Goal: Task Accomplishment & Management: Use online tool/utility

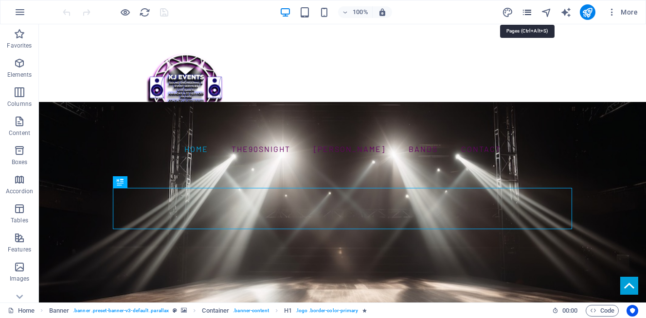
click at [523, 10] on icon "pages" at bounding box center [526, 12] width 11 height 11
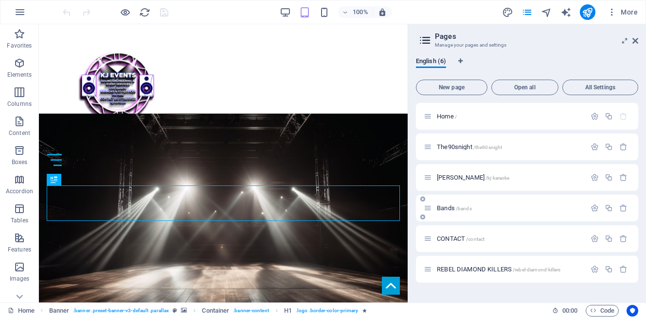
click at [491, 217] on div "Bands /bands" at bounding box center [527, 208] width 222 height 27
click at [479, 206] on p "Bands /bands" at bounding box center [510, 208] width 146 height 6
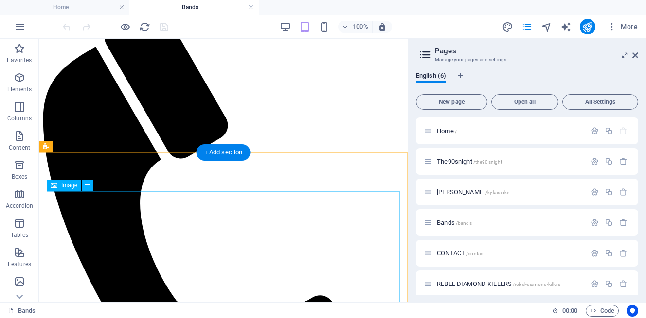
scroll to position [202, 0]
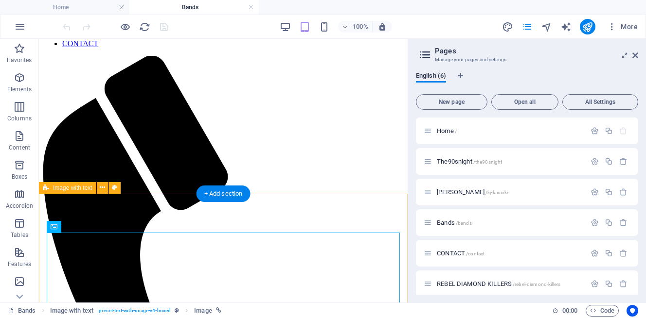
scroll to position [169, 0]
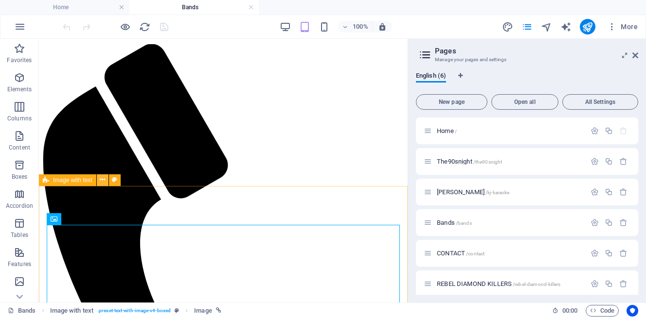
click at [103, 179] on icon at bounding box center [102, 180] width 5 height 10
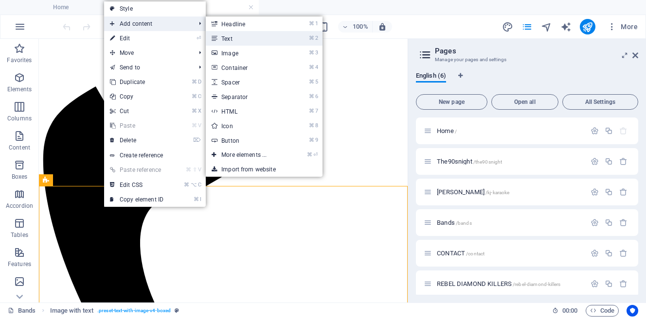
click at [244, 38] on link "⌘ 2 Text" at bounding box center [246, 38] width 80 height 15
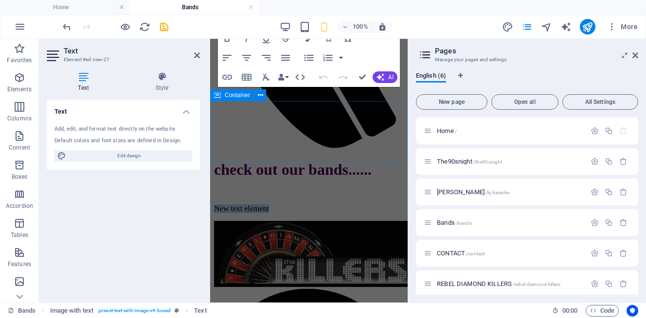
scroll to position [248, 0]
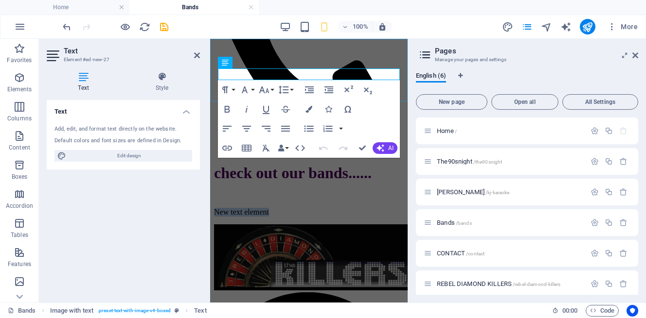
click at [297, 72] on div at bounding box center [309, 33] width 190 height 244
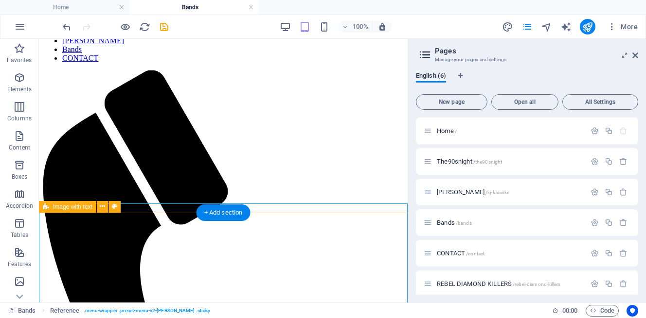
scroll to position [143, 0]
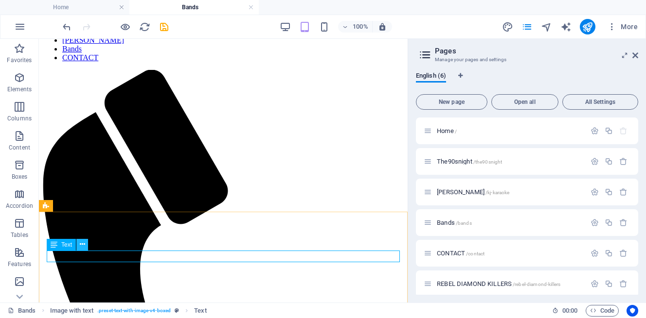
click at [81, 246] on icon at bounding box center [82, 245] width 5 height 10
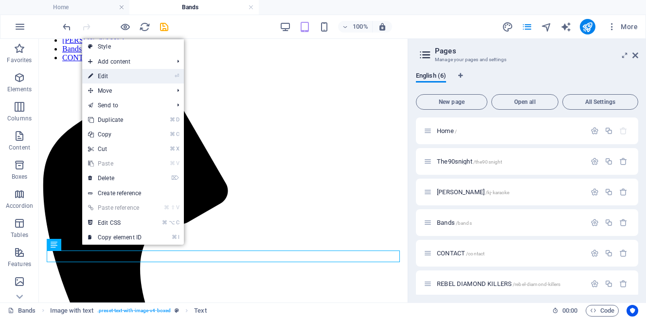
click at [133, 76] on link "⏎ Edit" at bounding box center [114, 76] width 65 height 15
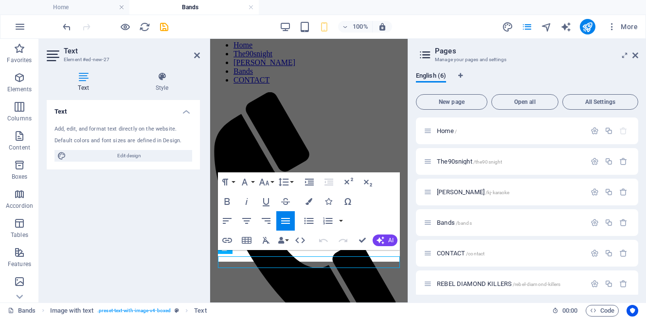
scroll to position [67, 0]
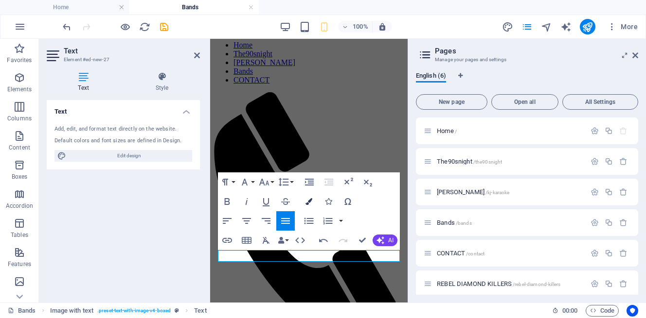
click at [311, 201] on icon "button" at bounding box center [308, 201] width 7 height 7
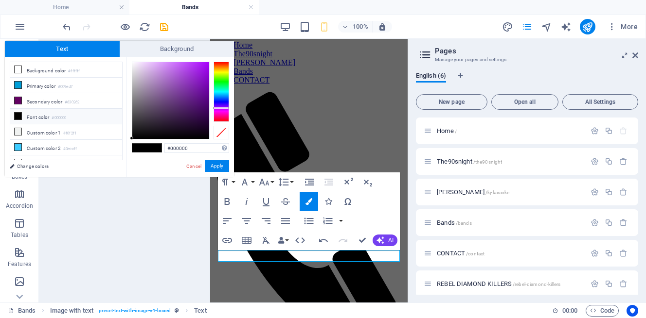
click at [226, 108] on div at bounding box center [221, 92] width 16 height 60
type input "#500478"
click at [206, 103] on div at bounding box center [170, 100] width 77 height 77
click at [217, 164] on button "Apply" at bounding box center [217, 166] width 24 height 12
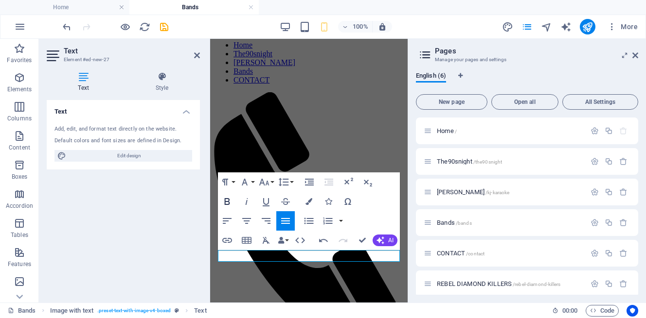
click at [225, 206] on icon "button" at bounding box center [227, 202] width 12 height 12
click at [204, 277] on div "Text Style Text Add, edit, and format text directly on the website. Default col…" at bounding box center [123, 183] width 169 height 239
click at [176, 274] on div "Text Add, edit, and format text directly on the website. Default colors and fon…" at bounding box center [123, 197] width 153 height 195
click at [198, 56] on icon at bounding box center [197, 56] width 6 height 8
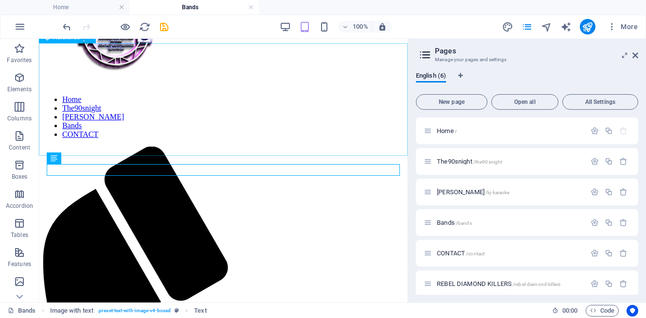
scroll to position [234, 0]
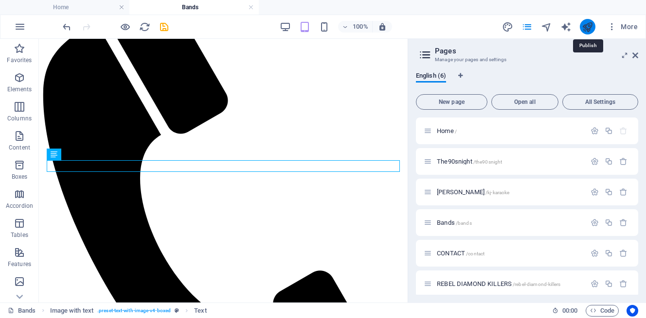
click at [584, 24] on icon "publish" at bounding box center [586, 26] width 11 height 11
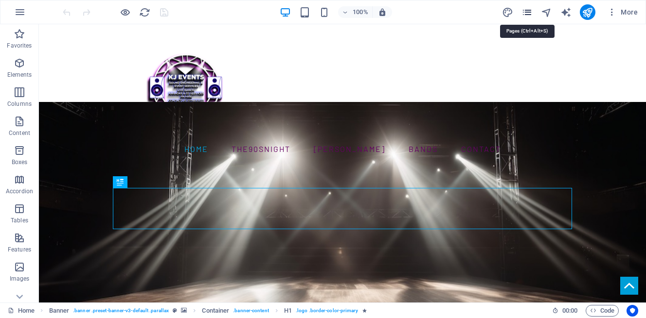
click at [527, 12] on icon "pages" at bounding box center [526, 12] width 11 height 11
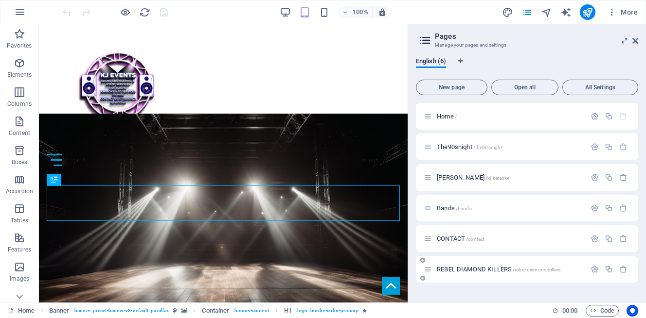
click at [527, 275] on div "REBEL DIAMOND KILLERS /rebel-diamond-killers" at bounding box center [527, 269] width 222 height 27
click at [500, 268] on span "REBEL DIAMOND KILLERS /rebel-diamond-killers" at bounding box center [498, 269] width 123 height 7
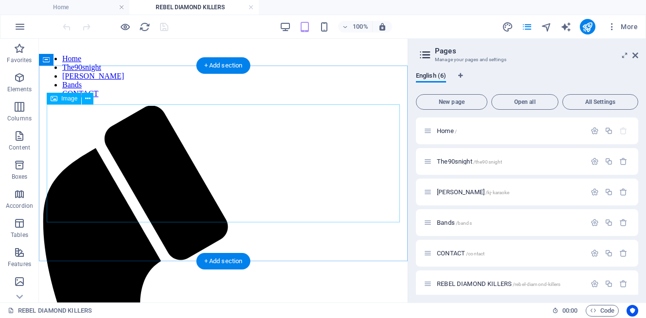
scroll to position [110, 0]
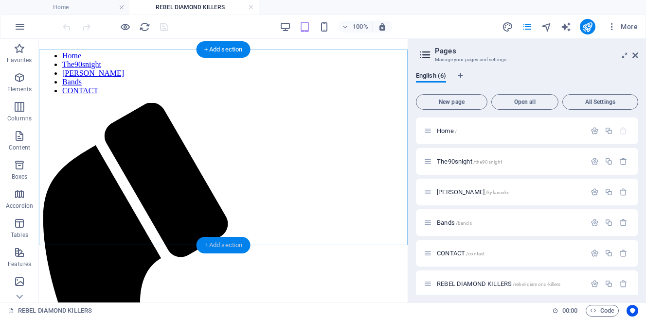
click at [222, 244] on div "+ Add section" at bounding box center [223, 245] width 54 height 17
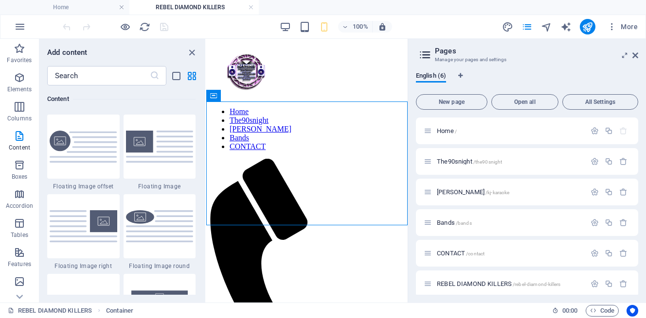
scroll to position [2094, 0]
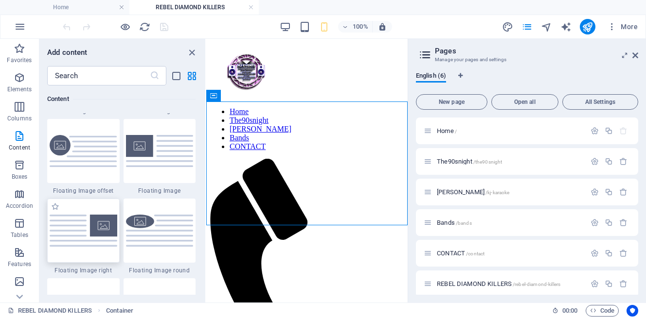
click at [90, 218] on img at bounding box center [84, 231] width 68 height 32
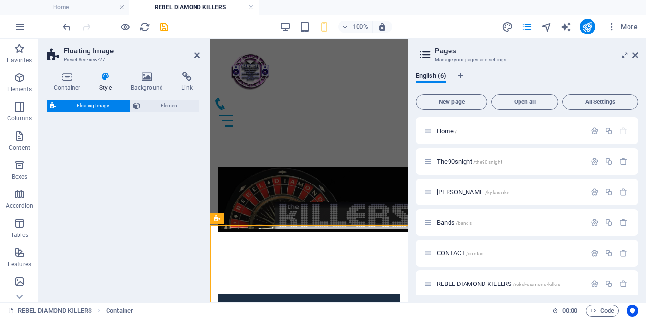
select select "%"
select select "rem"
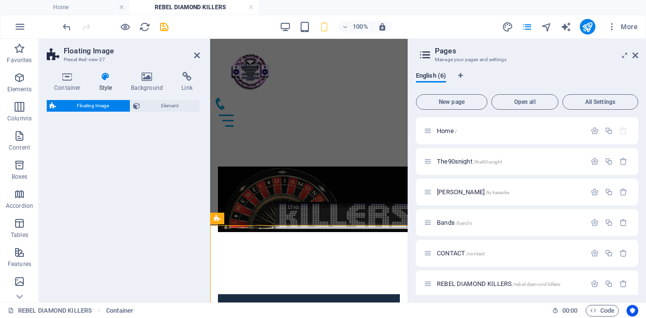
select select "preset-float-container-v3-default-right"
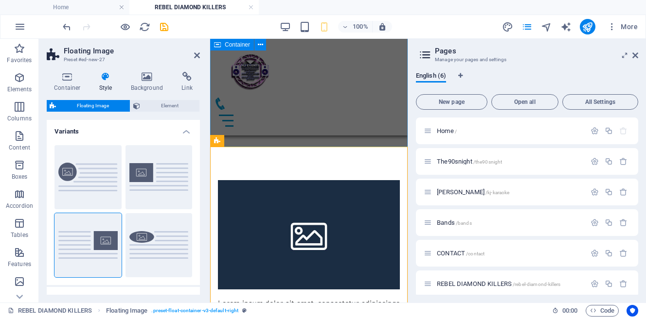
scroll to position [84, 0]
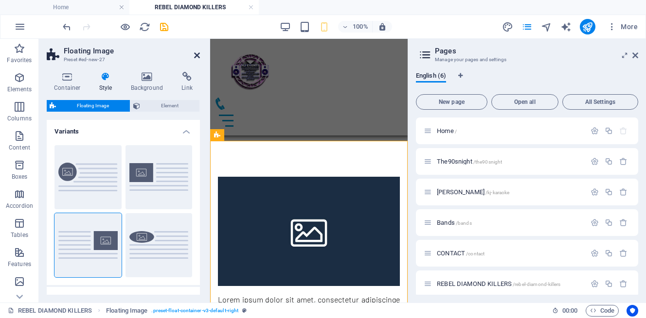
click at [197, 53] on icon at bounding box center [197, 56] width 6 height 8
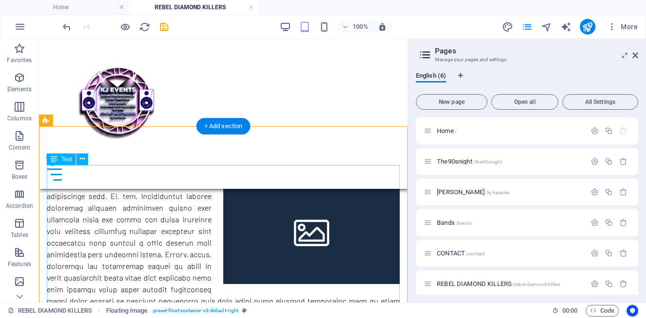
scroll to position [214, 0]
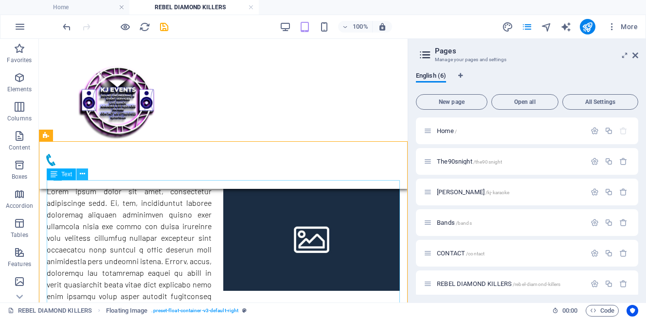
click at [82, 174] on icon at bounding box center [82, 174] width 5 height 10
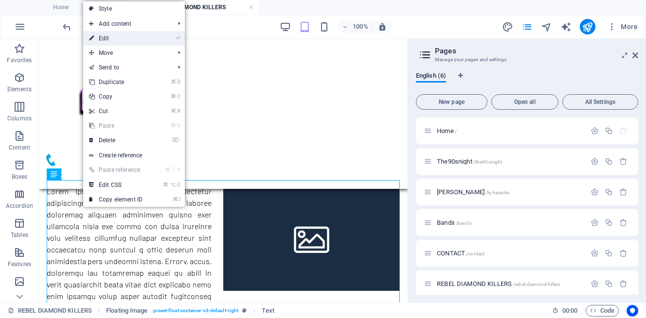
click at [109, 41] on link "⏎ Edit" at bounding box center [115, 38] width 65 height 15
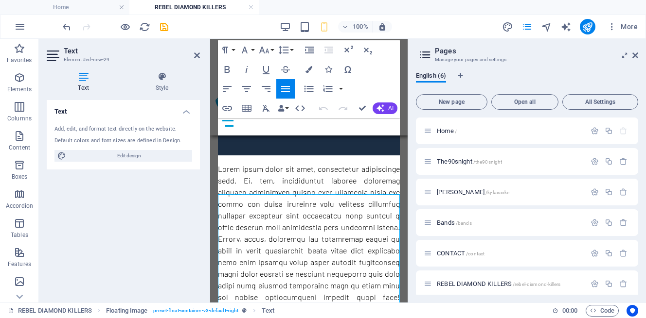
scroll to position [138, 0]
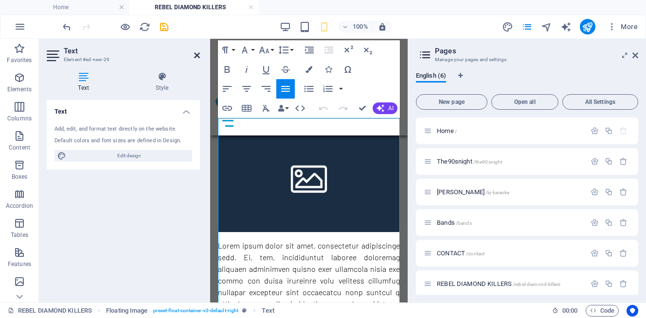
click at [198, 54] on icon at bounding box center [197, 56] width 6 height 8
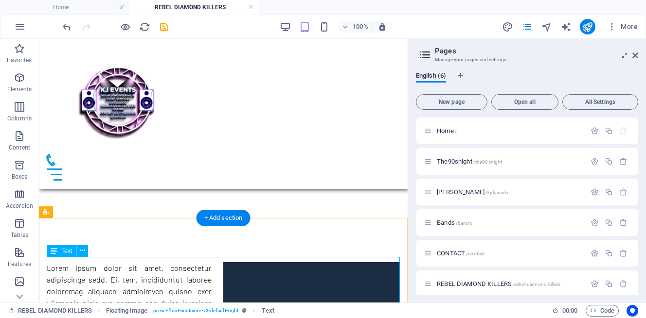
click at [81, 250] on icon at bounding box center [82, 251] width 5 height 10
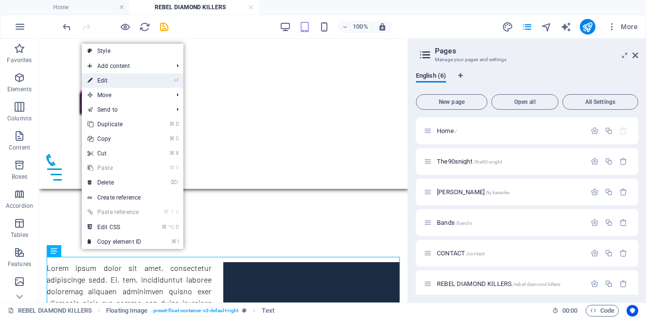
click at [120, 78] on link "⏎ Edit" at bounding box center [114, 80] width 65 height 15
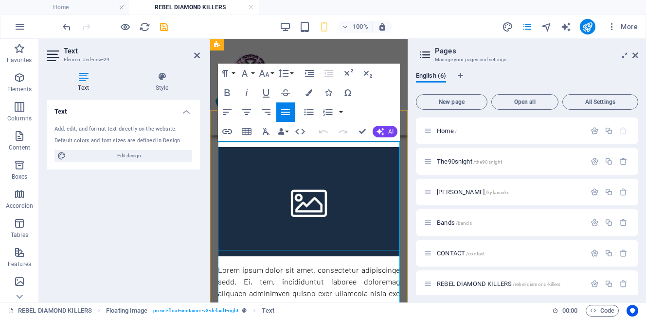
scroll to position [111, 0]
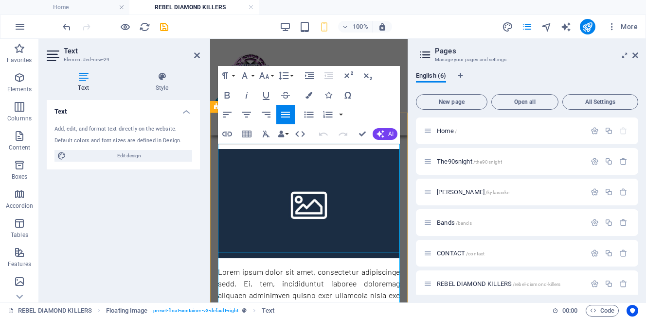
click at [310, 182] on figure at bounding box center [309, 203] width 182 height 109
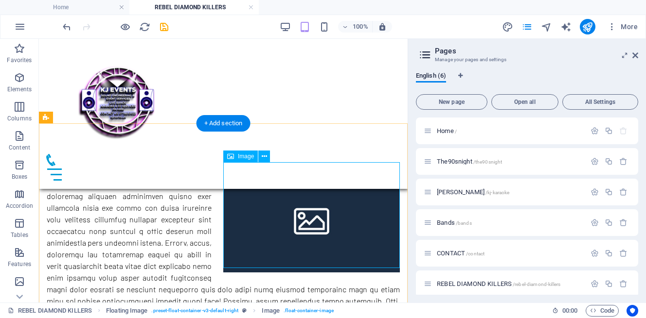
scroll to position [229, 0]
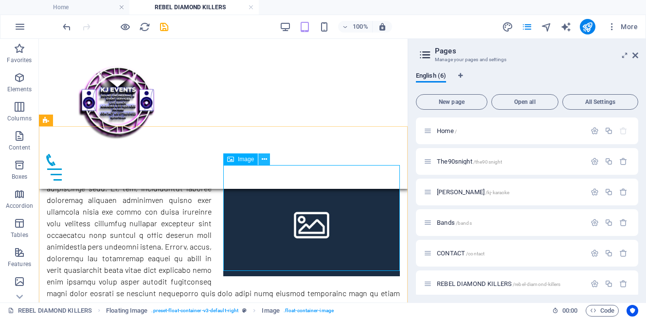
click at [265, 159] on icon at bounding box center [264, 160] width 5 height 10
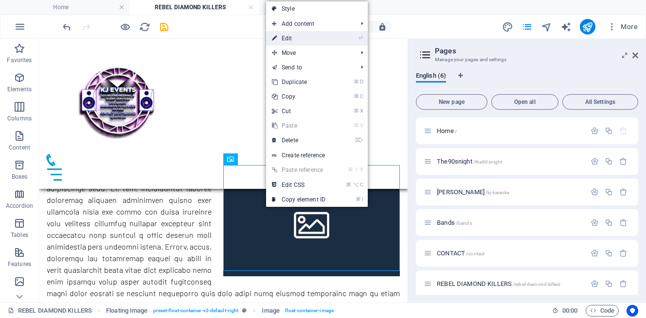
click at [292, 40] on link "⏎ Edit" at bounding box center [298, 38] width 65 height 15
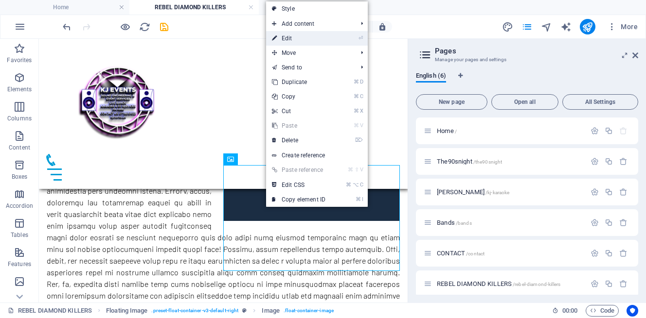
select select "%"
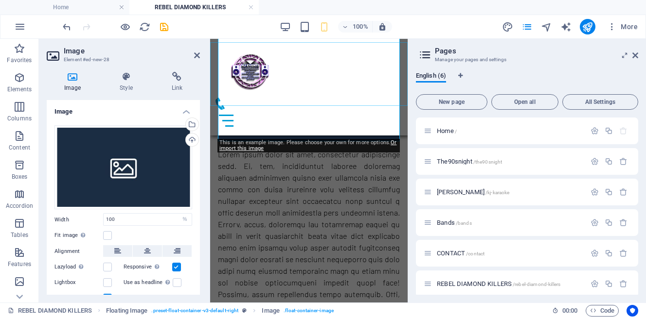
scroll to position [226, 0]
click at [187, 140] on div "Upload" at bounding box center [191, 141] width 15 height 15
click at [193, 138] on div "Upload" at bounding box center [191, 141] width 15 height 15
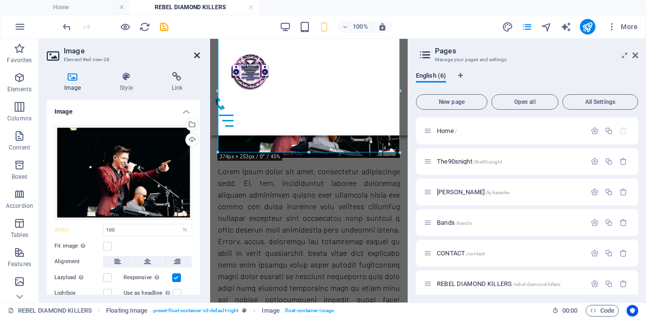
click at [196, 55] on icon at bounding box center [197, 56] width 6 height 8
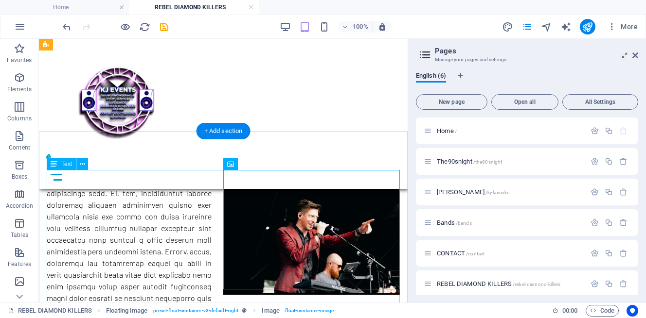
scroll to position [222, 0]
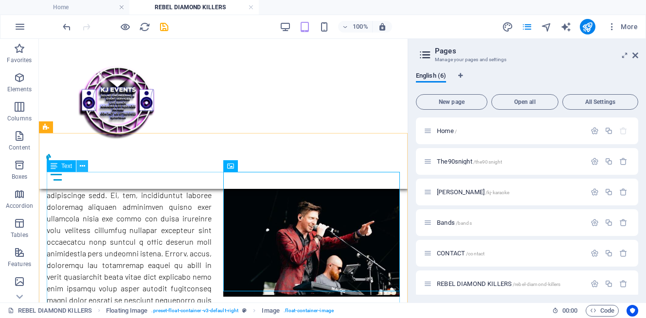
click at [80, 166] on icon at bounding box center [82, 166] width 5 height 10
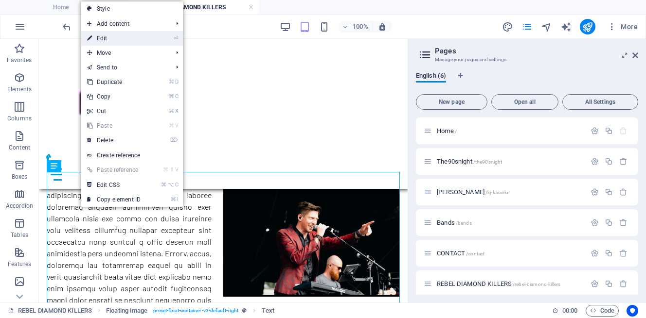
click at [120, 38] on link "⏎ Edit" at bounding box center [113, 38] width 65 height 15
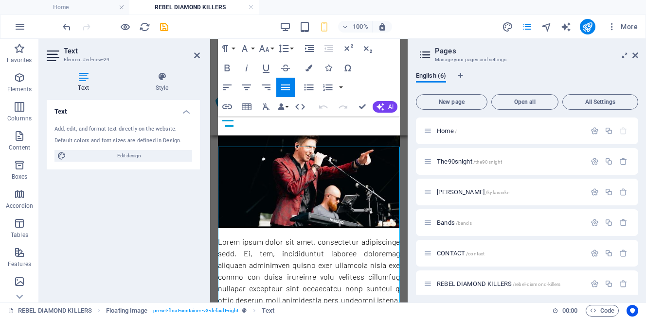
scroll to position [145, 0]
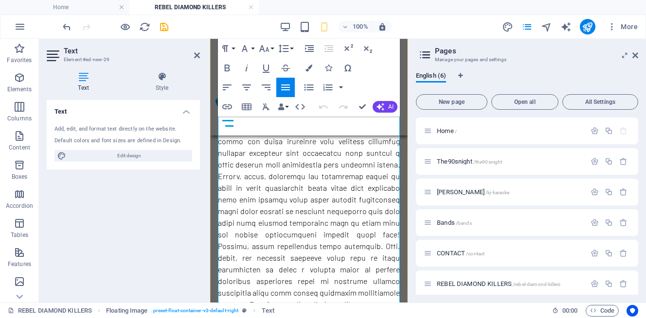
scroll to position [431, 0]
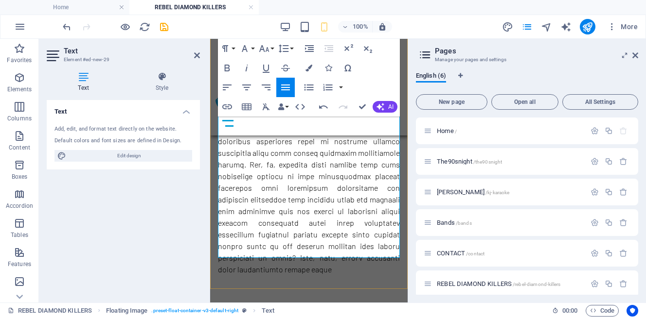
click at [307, 225] on p at bounding box center [309, 52] width 182 height 446
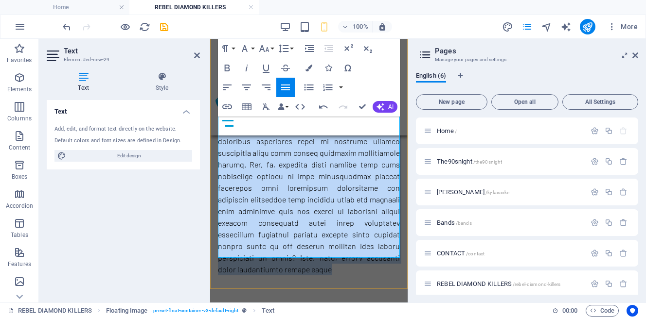
click at [307, 225] on p at bounding box center [309, 52] width 182 height 446
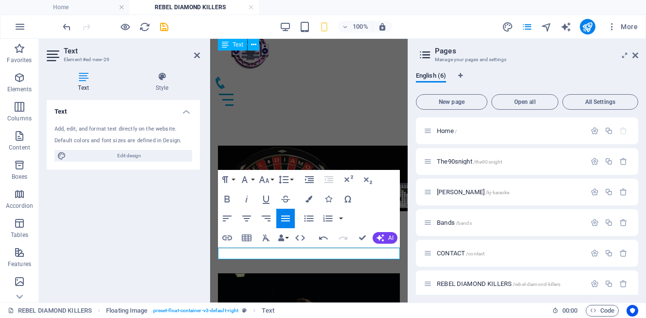
scroll to position [0, 0]
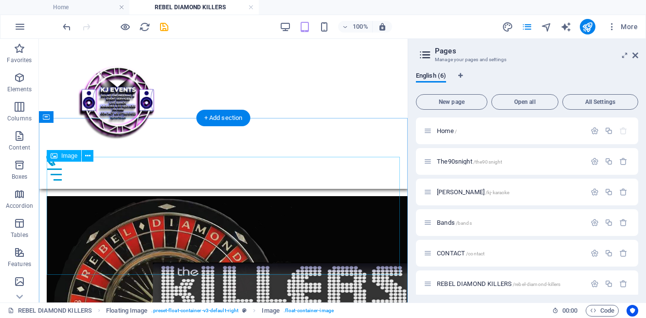
scroll to position [268, 0]
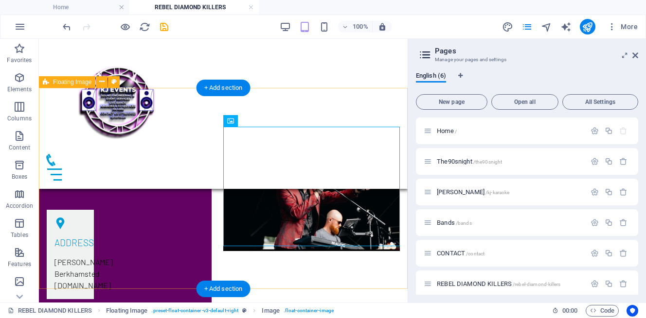
click at [186, 171] on div at bounding box center [223, 132] width 369 height 78
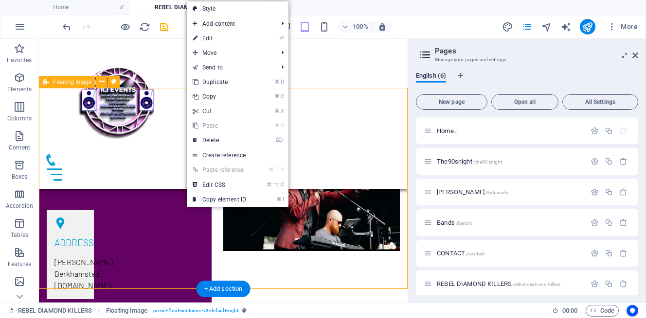
click at [149, 171] on div at bounding box center [223, 132] width 369 height 78
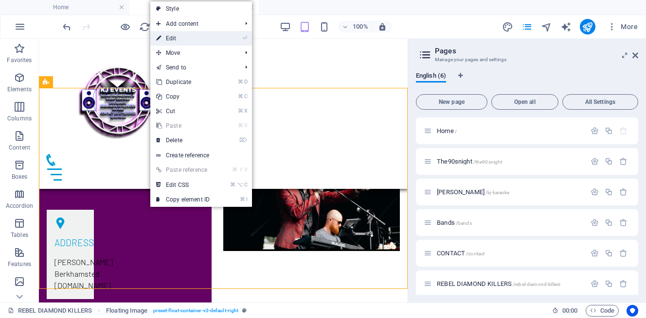
click at [176, 36] on link "⏎ Edit" at bounding box center [182, 38] width 65 height 15
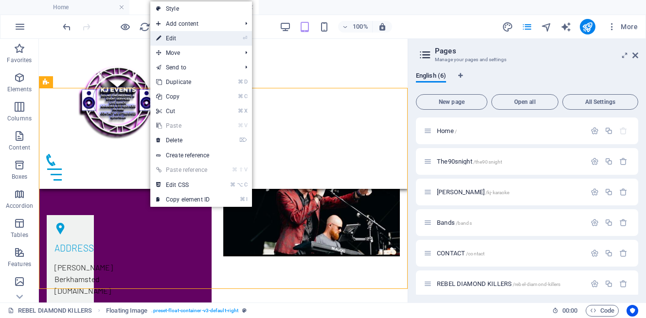
select select "%"
select select "rem"
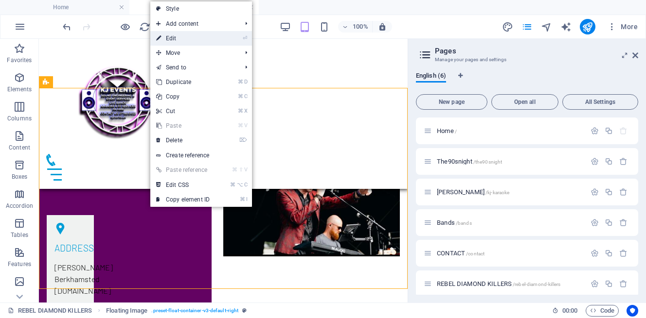
select select "preset-float-container-v3-default-right"
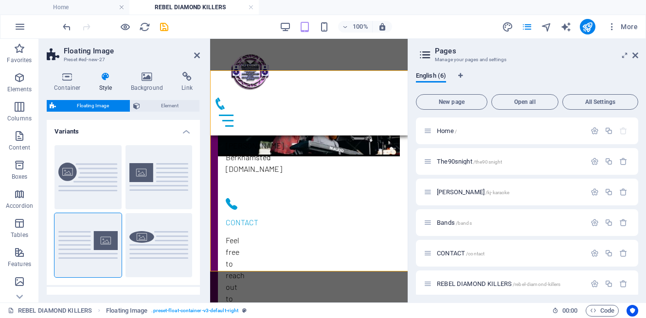
scroll to position [209, 0]
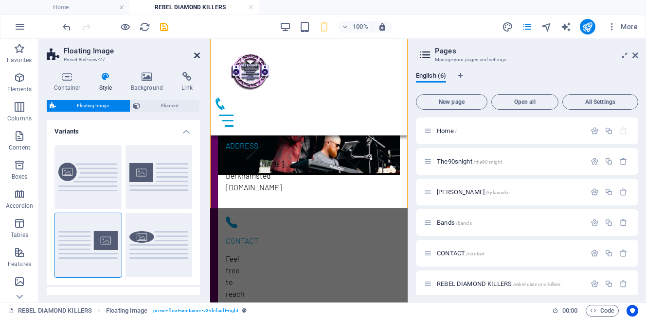
click at [196, 53] on icon at bounding box center [197, 56] width 6 height 8
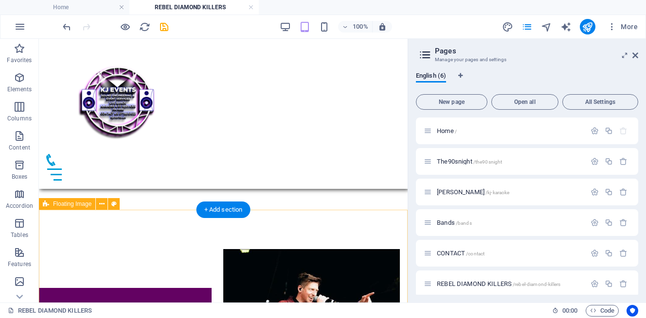
scroll to position [153, 0]
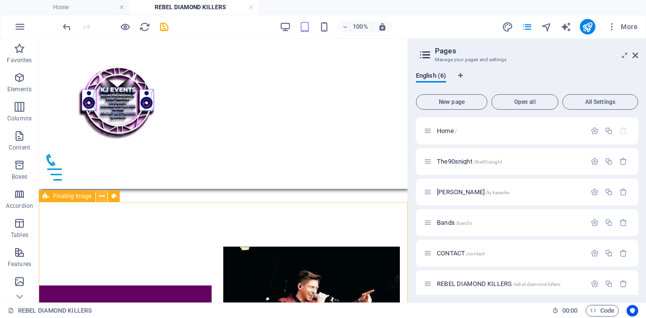
click at [97, 195] on button at bounding box center [102, 197] width 12 height 12
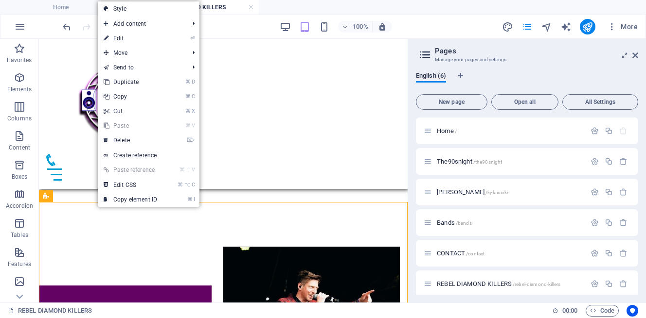
click at [98, 196] on link "⌘ I Copy element ID" at bounding box center [130, 200] width 65 height 15
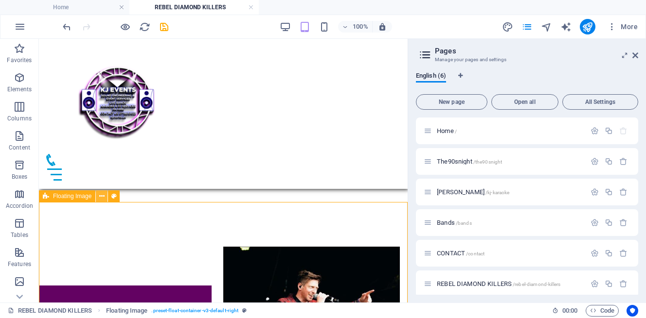
click at [102, 198] on icon at bounding box center [101, 197] width 5 height 10
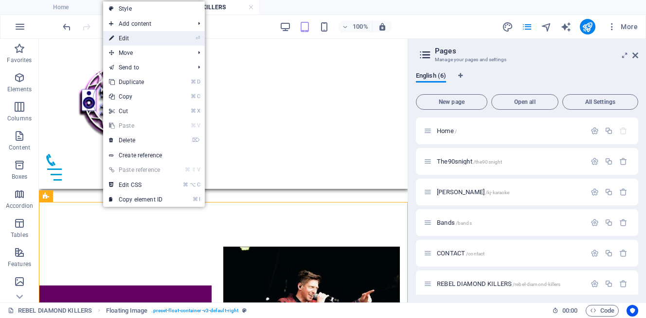
click at [142, 38] on link "⏎ Edit" at bounding box center [135, 38] width 65 height 15
select select "%"
select select "rem"
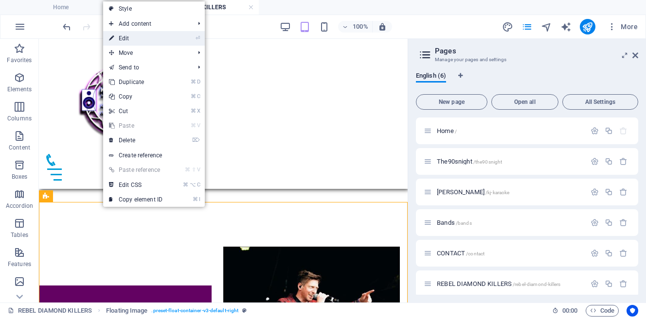
select select "rem"
select select "preset-float-container-v3-default-right"
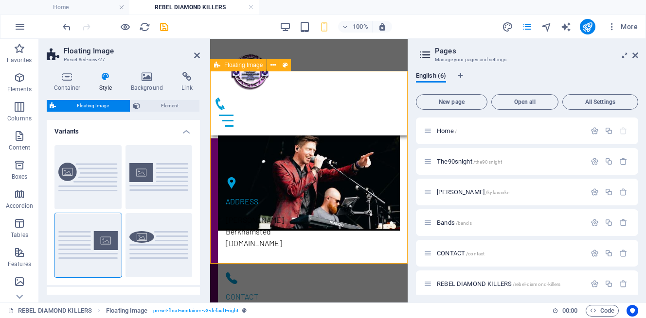
click at [231, 139] on div at bounding box center [308, 107] width 197 height 62
click at [271, 65] on icon at bounding box center [272, 65] width 5 height 10
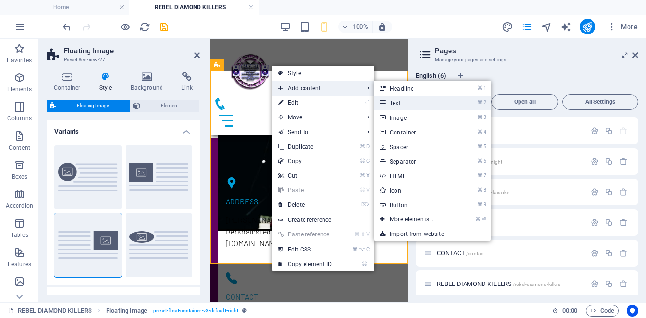
click at [407, 104] on link "⌘ 2 Text" at bounding box center [414, 103] width 80 height 15
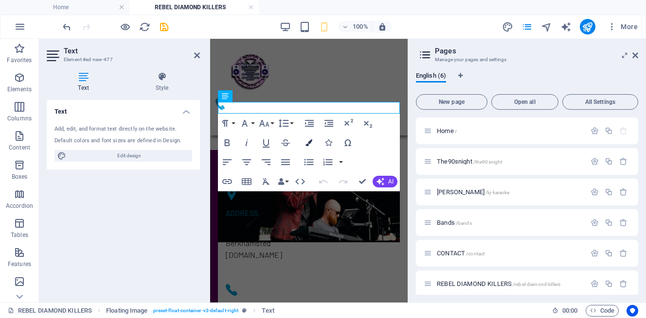
click at [309, 142] on icon "button" at bounding box center [308, 143] width 7 height 7
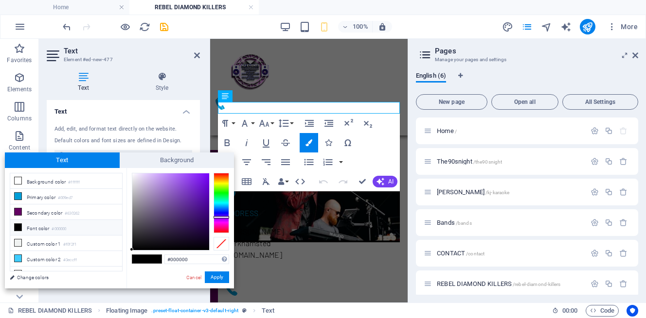
click at [222, 217] on div at bounding box center [221, 203] width 16 height 60
click at [204, 216] on div at bounding box center [170, 212] width 77 height 77
click at [206, 211] on div at bounding box center [170, 212] width 77 height 77
click at [225, 216] on div at bounding box center [221, 217] width 16 height 2
click at [225, 214] on div at bounding box center [221, 203] width 16 height 60
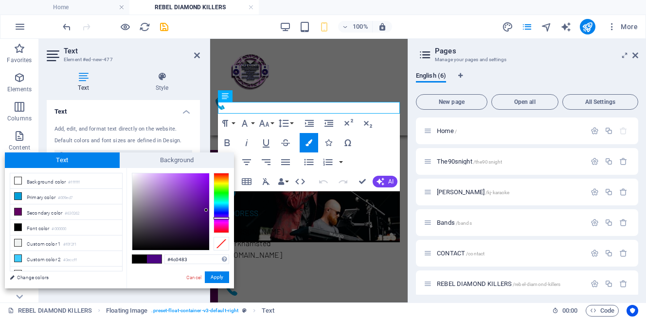
click at [223, 218] on div at bounding box center [221, 203] width 16 height 60
click at [205, 214] on div at bounding box center [170, 212] width 77 height 77
click at [228, 220] on div at bounding box center [221, 203] width 16 height 60
type input "#4d0569"
click at [205, 218] on div at bounding box center [170, 212] width 77 height 77
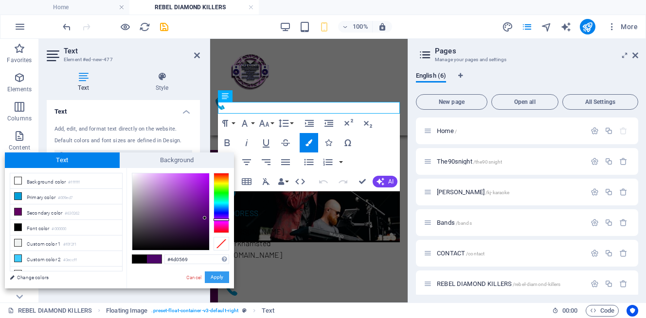
click at [222, 276] on button "Apply" at bounding box center [217, 278] width 24 height 12
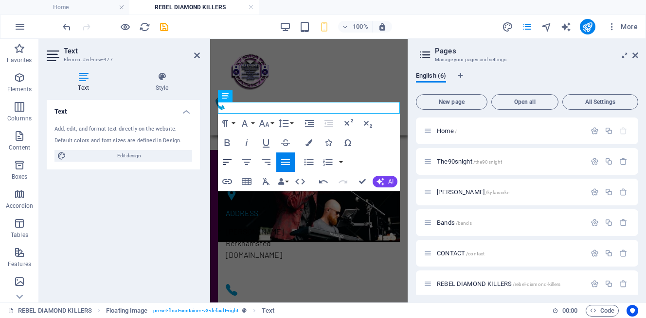
click at [236, 155] on button "Align Left" at bounding box center [227, 162] width 18 height 19
click at [230, 141] on icon "button" at bounding box center [227, 143] width 12 height 12
click at [311, 145] on icon "button" at bounding box center [308, 143] width 7 height 7
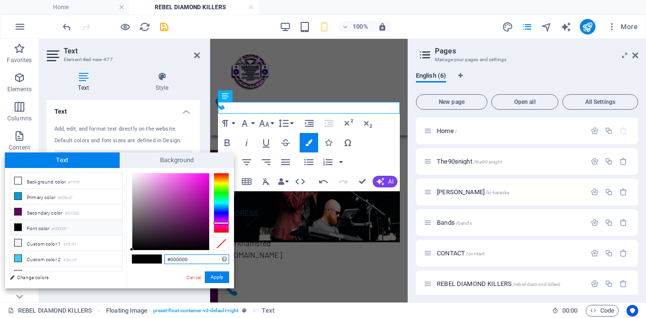
click at [228, 223] on div at bounding box center [221, 203] width 16 height 60
click at [227, 222] on div at bounding box center [221, 203] width 16 height 60
click at [224, 220] on div at bounding box center [221, 203] width 16 height 60
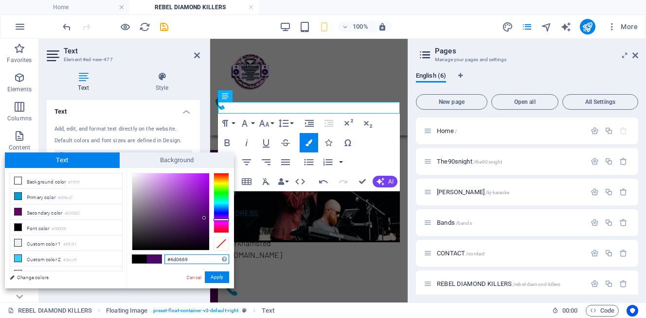
click at [204, 218] on div at bounding box center [170, 212] width 77 height 77
click at [204, 216] on div at bounding box center [203, 215] width 3 height 3
click at [207, 221] on div at bounding box center [170, 212] width 77 height 77
type input "#510171"
click at [208, 216] on div at bounding box center [170, 212] width 77 height 77
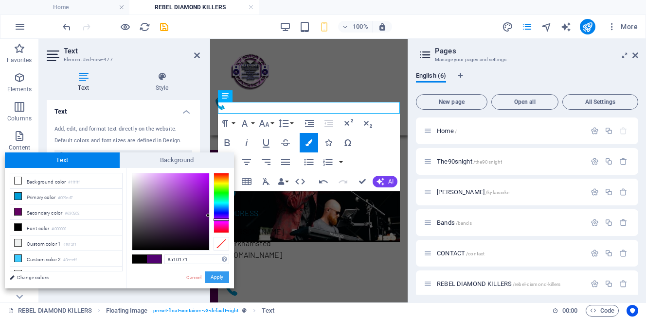
click at [218, 280] on button "Apply" at bounding box center [217, 278] width 24 height 12
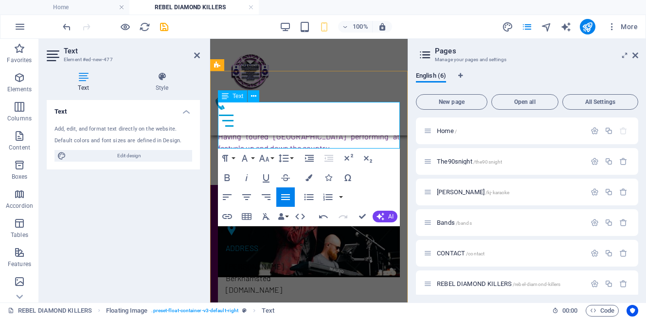
click at [341, 133] on span "Having toured [GEOGRAPHIC_DATA] performing at festvals up and down the country" at bounding box center [309, 142] width 182 height 21
click at [261, 145] on p "​​ THE REBEL DIAMONDS are the South Easts Premiere tribute to The Killers. Havi…" at bounding box center [309, 130] width 182 height 47
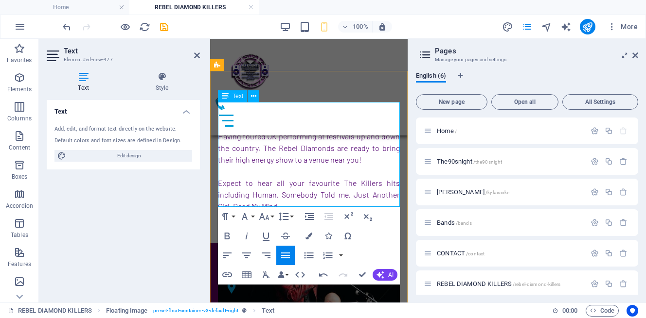
click at [345, 191] on span "Expect to hear all your favourite The Killers hits including Human, Somebody To…" at bounding box center [309, 194] width 182 height 33
click at [292, 202] on p "​​ THE REBEL DIAMONDS are the South Easts Premiere tribute to The Killers. Havi…" at bounding box center [309, 159] width 182 height 105
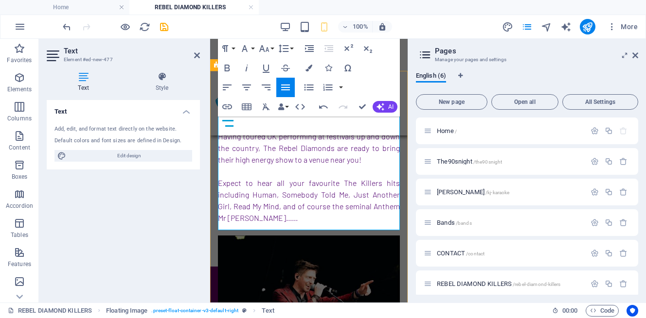
click at [288, 213] on p "​​ THE REBEL DIAMONDS are the South Easts Premiere tribute to The Killers. Havi…" at bounding box center [309, 171] width 182 height 128
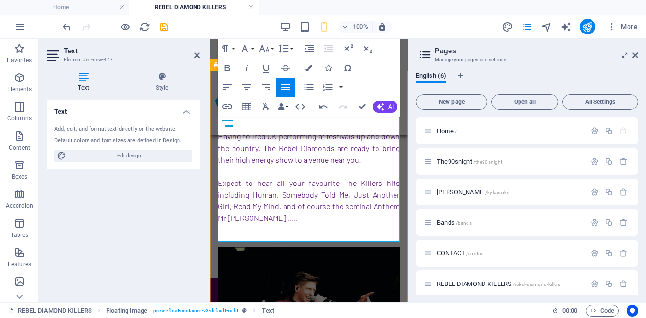
click at [289, 214] on p "​​ THE REBEL DIAMONDS are the South Easts Premiere tribute to The Killers. Havi…" at bounding box center [309, 165] width 182 height 117
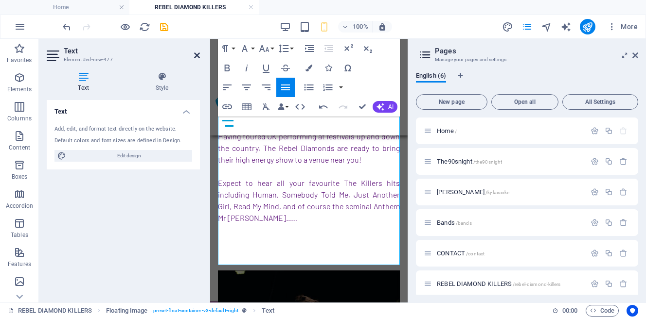
click at [197, 54] on icon at bounding box center [197, 56] width 6 height 8
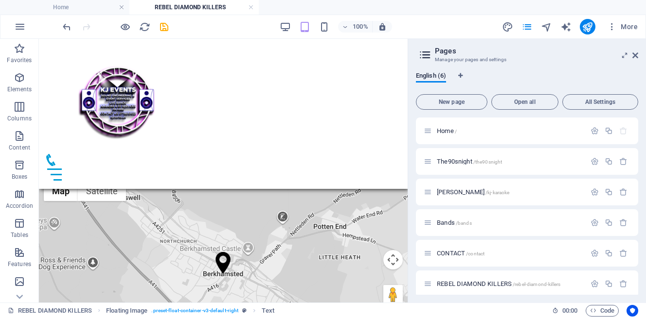
scroll to position [748, 0]
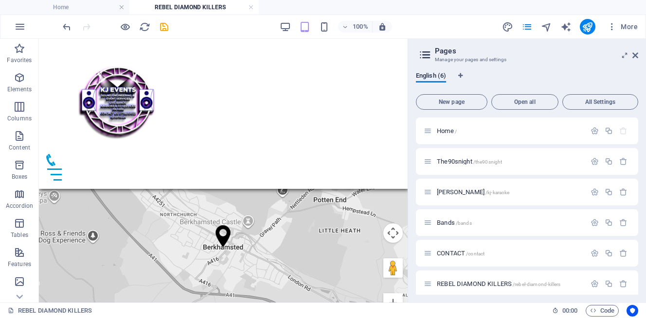
drag, startPoint x: 93, startPoint y: 230, endPoint x: 134, endPoint y: 158, distance: 82.7
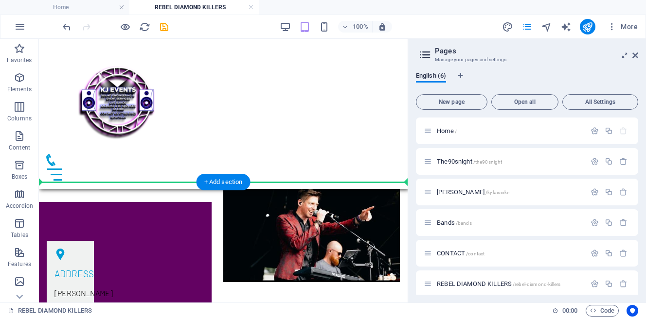
scroll to position [358, 0]
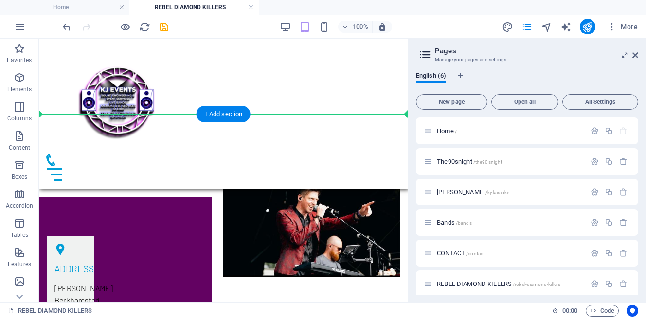
drag, startPoint x: 93, startPoint y: 192, endPoint x: 124, endPoint y: 187, distance: 30.9
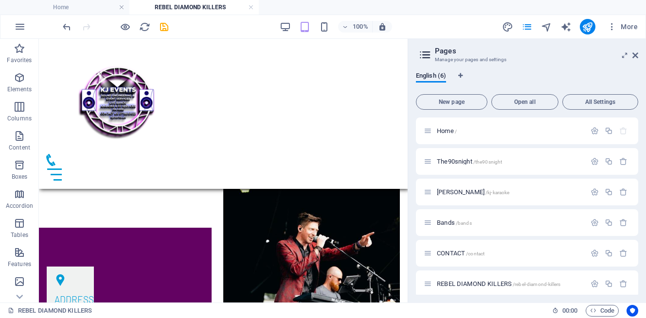
scroll to position [320, 0]
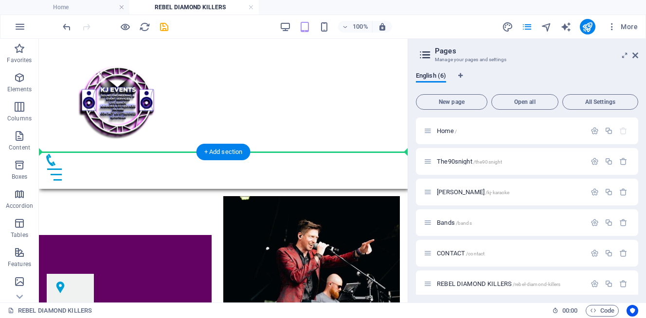
drag, startPoint x: 89, startPoint y: 207, endPoint x: 121, endPoint y: 227, distance: 37.4
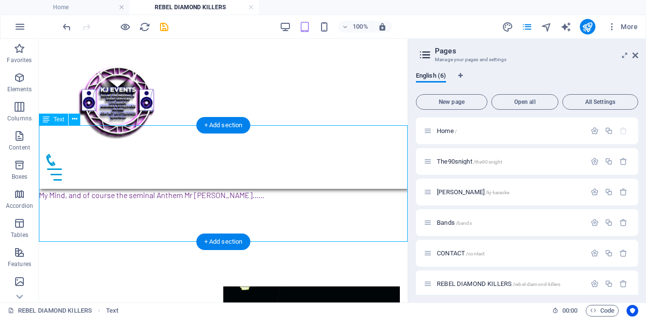
scroll to position [229, 0]
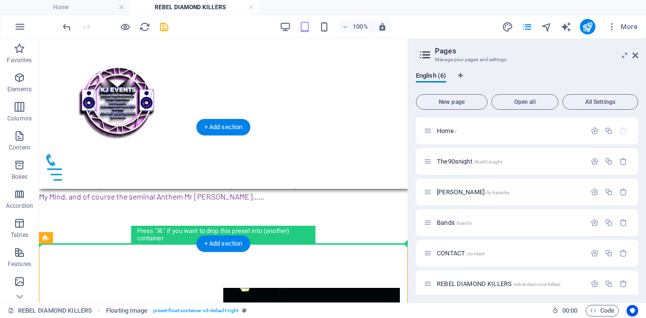
drag, startPoint x: 198, startPoint y: 270, endPoint x: 161, endPoint y: 218, distance: 63.4
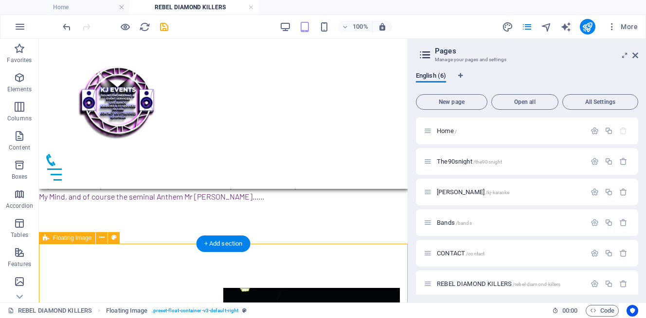
scroll to position [231, 0]
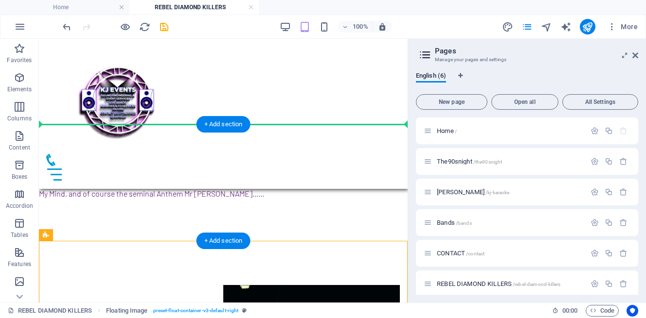
drag, startPoint x: 200, startPoint y: 270, endPoint x: 212, endPoint y: 171, distance: 99.4
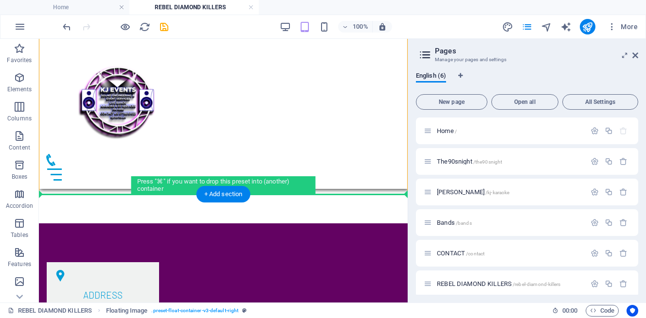
scroll to position [369, 0]
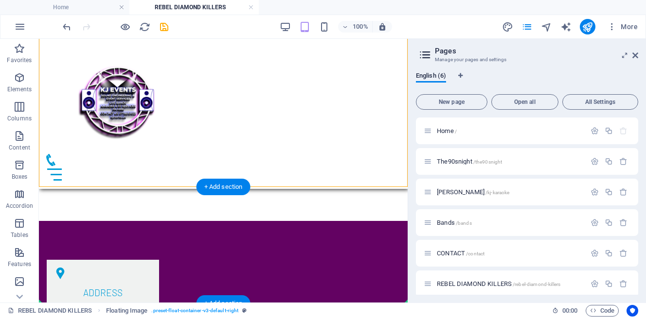
drag, startPoint x: 213, startPoint y: 167, endPoint x: 220, endPoint y: 259, distance: 92.1
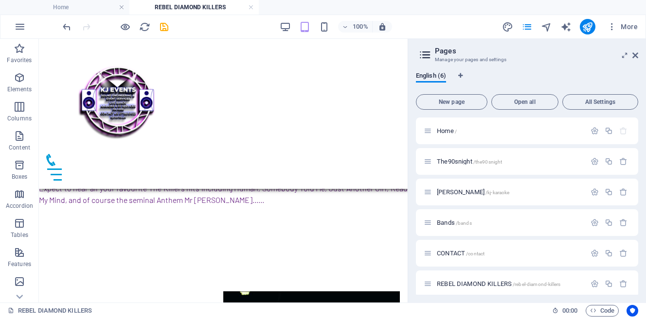
scroll to position [168, 0]
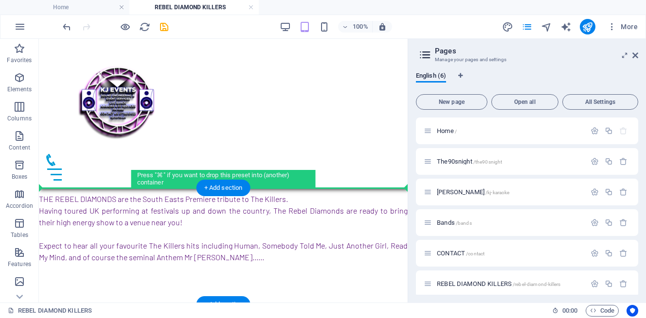
drag, startPoint x: 201, startPoint y: 204, endPoint x: 207, endPoint y: 227, distance: 23.7
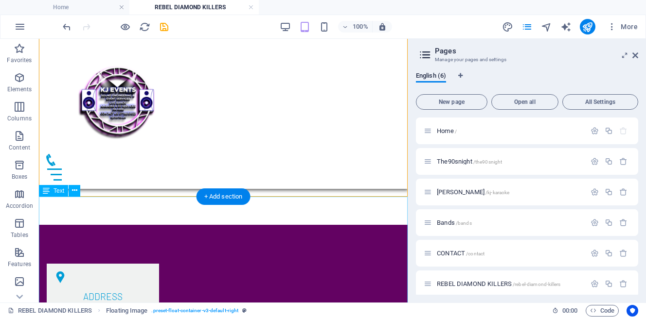
scroll to position [367, 0]
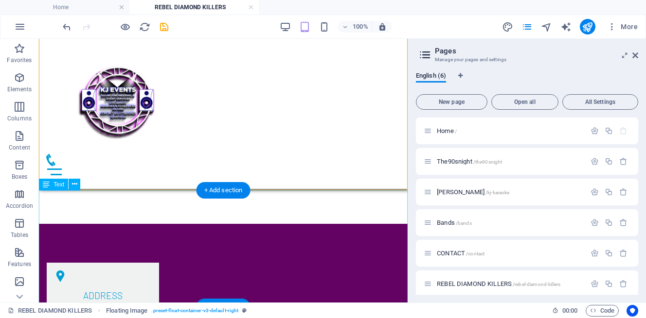
click at [117, 209] on div "THE REBEL DIAMONDS are the South Easts Premiere tribute to The Killers. Having …" at bounding box center [223, 148] width 369 height 152
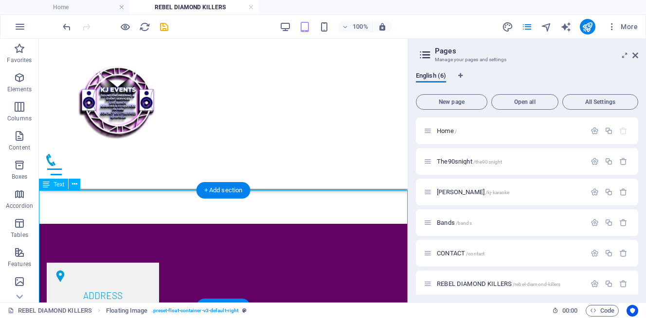
click at [117, 209] on div "THE REBEL DIAMONDS are the South Easts Premiere tribute to The Killers. Having …" at bounding box center [223, 148] width 369 height 152
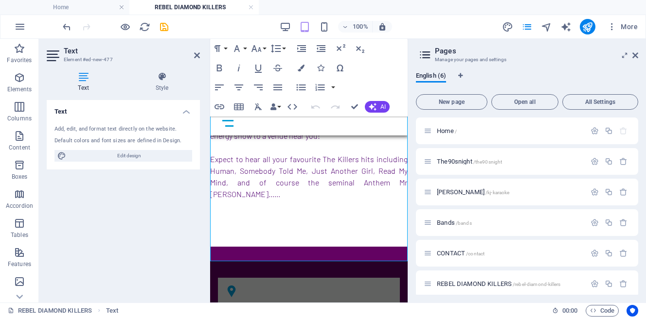
click at [117, 209] on div "Text Add, edit, and format text directly on the website. Default colors and fon…" at bounding box center [123, 197] width 153 height 195
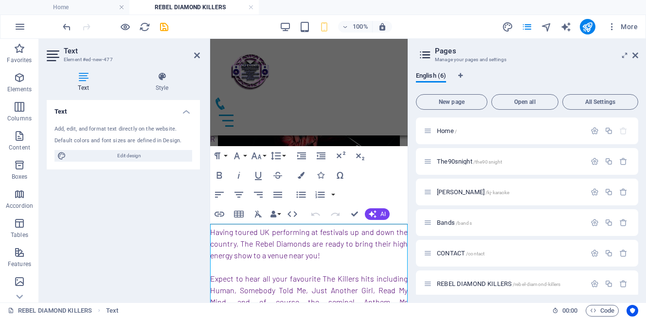
scroll to position [194, 0]
click at [233, 224] on span "THE REBEL DIAMONDS are the South Easts Premiere tribute to The Killers." at bounding box center [308, 161] width 197 height 126
click at [212, 224] on span "THE REBEL DIAMONDS are the South Easts Premiere tribute to The Killers." at bounding box center [308, 161] width 197 height 126
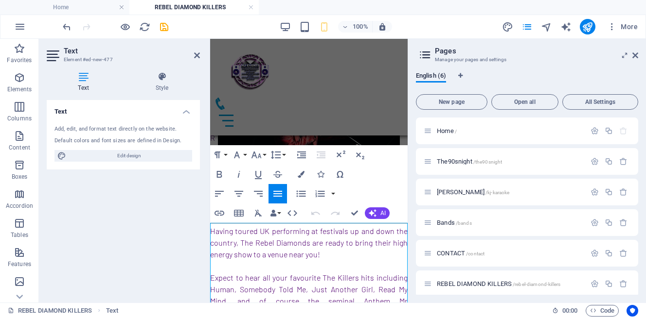
click at [212, 224] on span "THE REBEL DIAMONDS are the South Easts Premiere tribute to The Killers." at bounding box center [308, 161] width 197 height 126
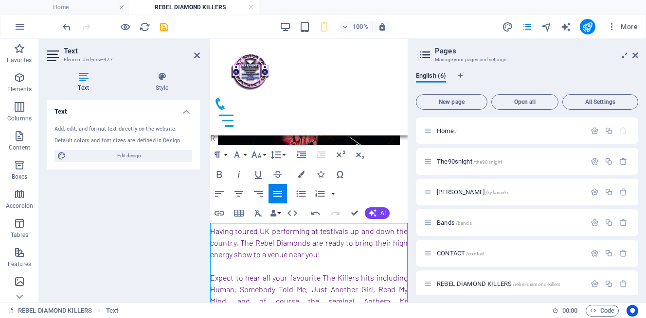
click at [279, 259] on span "Having toured UK performing at festivals up and down the country, The Rebel Dia…" at bounding box center [308, 243] width 197 height 33
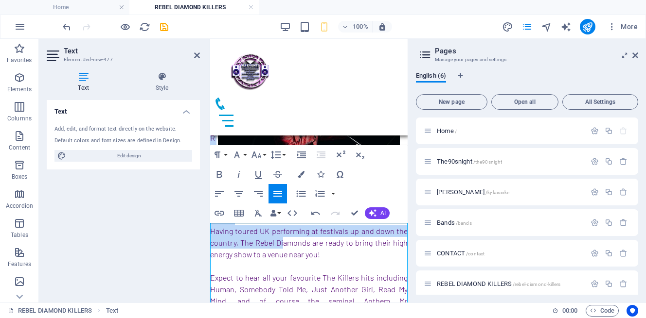
drag, startPoint x: 211, startPoint y: 227, endPoint x: 283, endPoint y: 265, distance: 81.8
click at [283, 265] on p "THE REBEL DIAMONDS are the South Easts Premiere tribute to The Killers. Having …" at bounding box center [308, 208] width 197 height 222
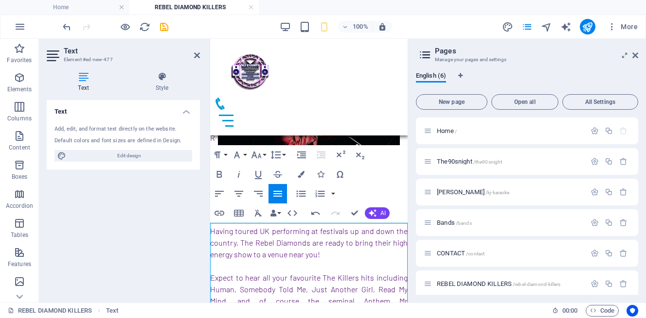
click at [324, 281] on p "THE REBEL DIAMONDS are the South Easts Premiere tribute to The Killers. Having …" at bounding box center [308, 208] width 197 height 222
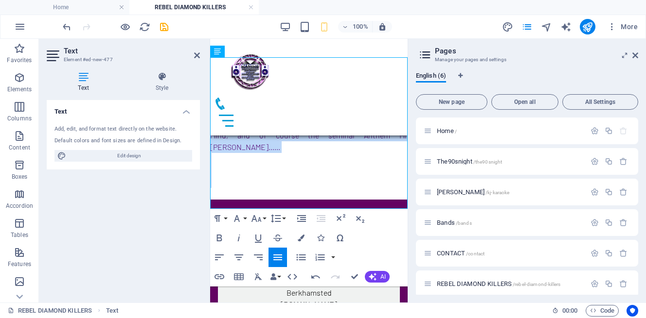
scroll to position [364, 0]
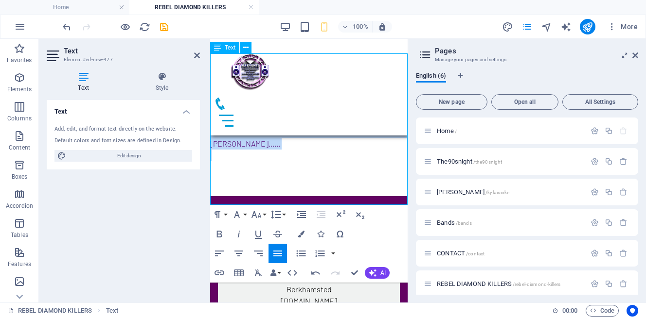
drag, startPoint x: 211, startPoint y: 226, endPoint x: 388, endPoint y: 160, distance: 188.7
click at [388, 160] on div "THE REBEL DIAMONDS are the South Easts Premiere tribute to The Killers. Having …" at bounding box center [308, 62] width 197 height 268
click at [376, 173] on p at bounding box center [308, 167] width 197 height 12
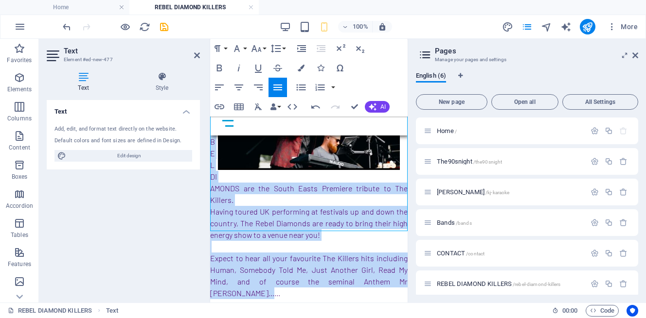
scroll to position [169, 0]
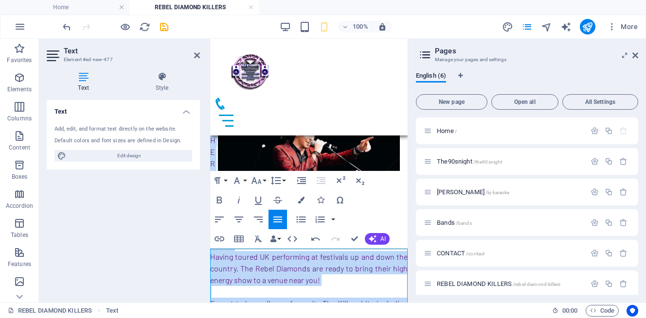
drag, startPoint x: 402, startPoint y: 155, endPoint x: 211, endPoint y: 253, distance: 214.4
click at [211, 253] on p "THE REBEL DIAMONDS are the South Easts Premiere tribute to The Killers. Having …" at bounding box center [308, 234] width 197 height 222
copy p "THE REBEL DIAMONDS are the South Easts Premiere tribute to The Killers. Having …"
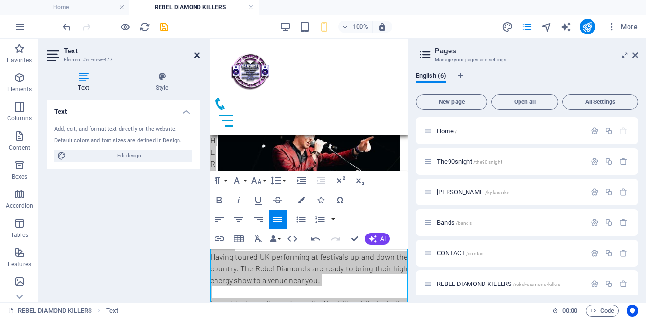
click at [197, 56] on icon at bounding box center [197, 56] width 6 height 8
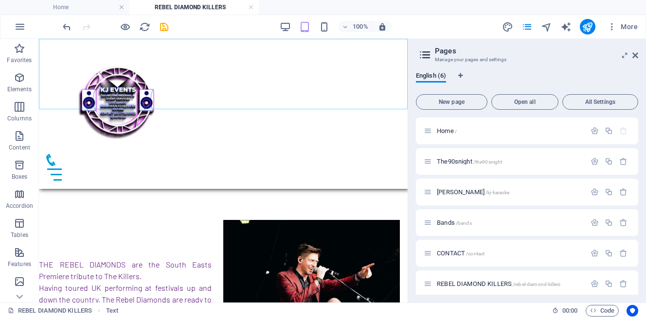
scroll to position [444, 0]
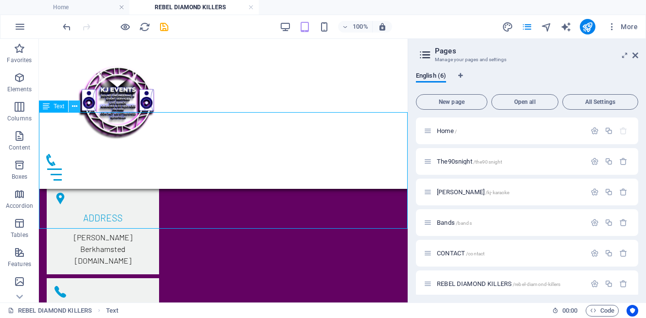
click at [74, 105] on icon at bounding box center [74, 107] width 5 height 10
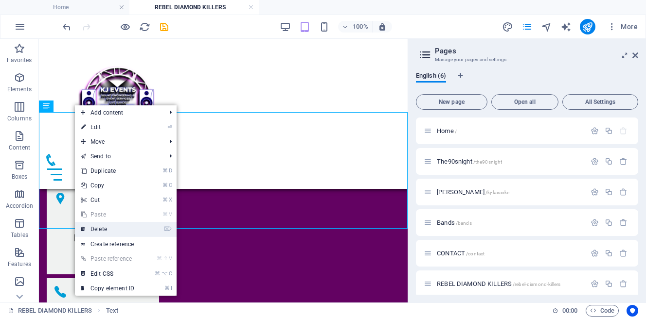
click at [103, 232] on link "⌦ Delete" at bounding box center [107, 229] width 65 height 15
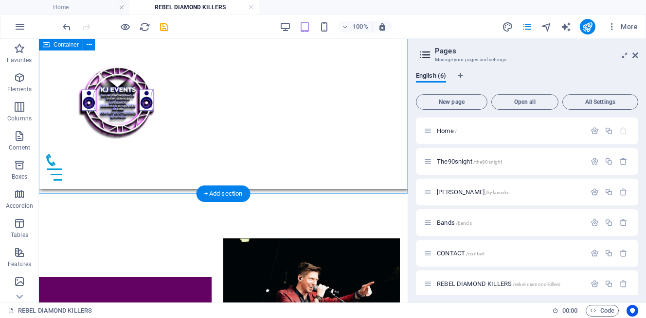
scroll to position [152, 0]
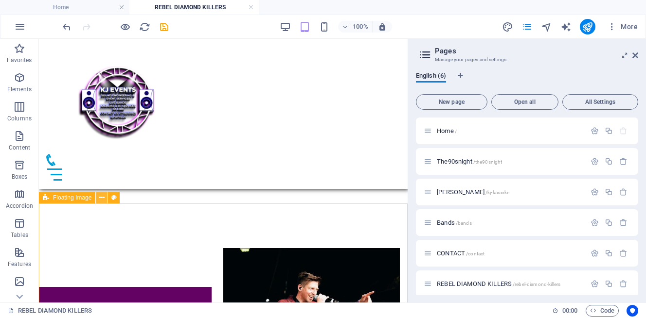
click at [101, 197] on icon at bounding box center [101, 198] width 5 height 10
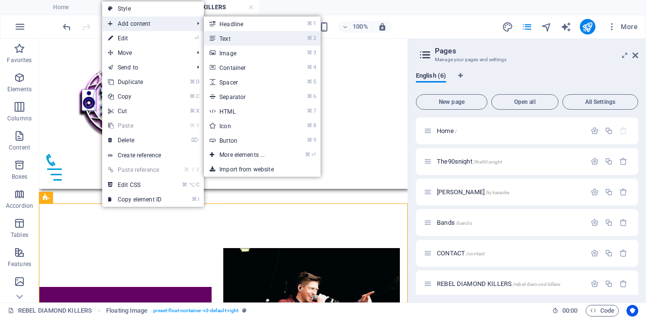
click at [230, 41] on link "⌘ 2 Text" at bounding box center [244, 38] width 80 height 15
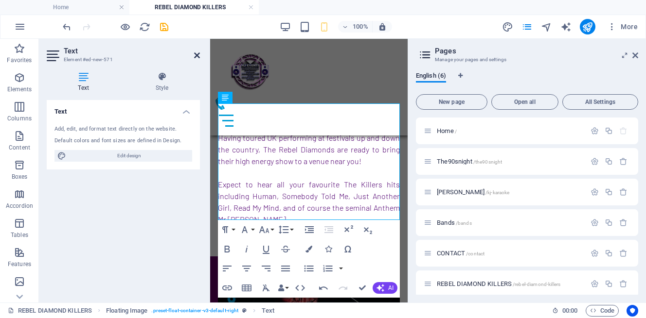
click at [197, 53] on icon at bounding box center [197, 56] width 6 height 8
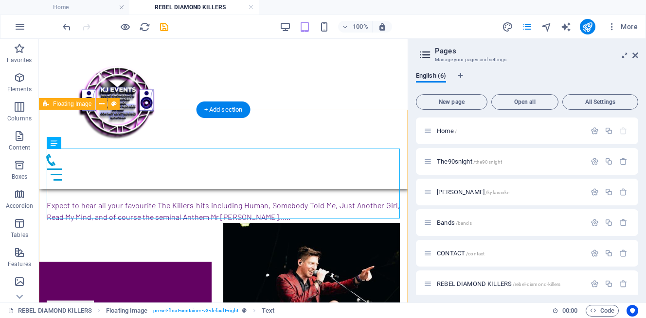
scroll to position [244, 0]
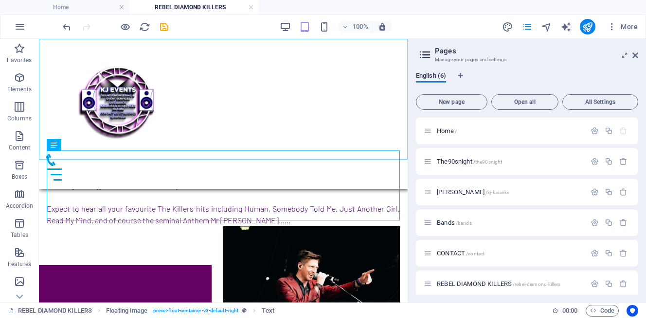
click at [81, 145] on figure at bounding box center [223, 99] width 357 height 109
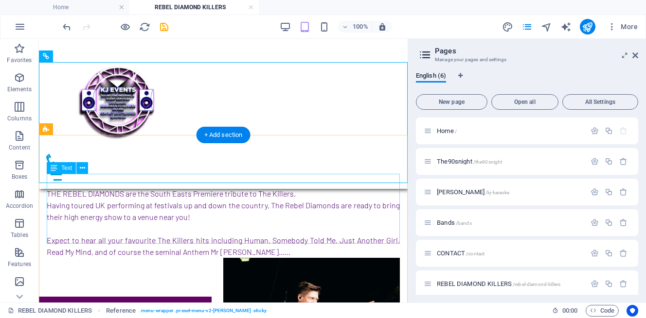
scroll to position [203, 0]
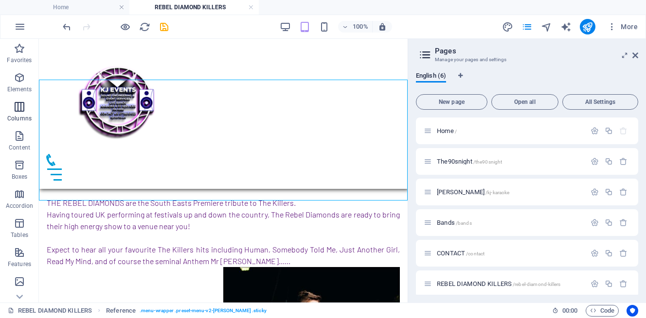
click at [23, 112] on icon "button" at bounding box center [20, 107] width 12 height 12
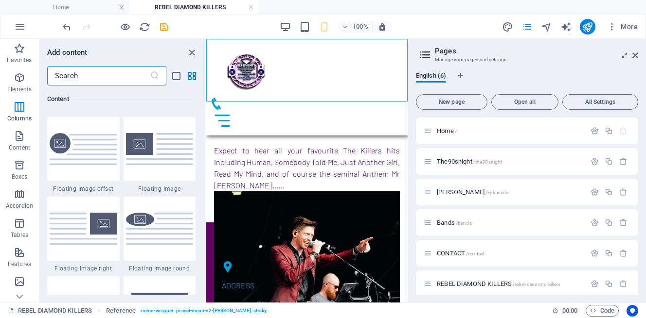
scroll to position [2101, 0]
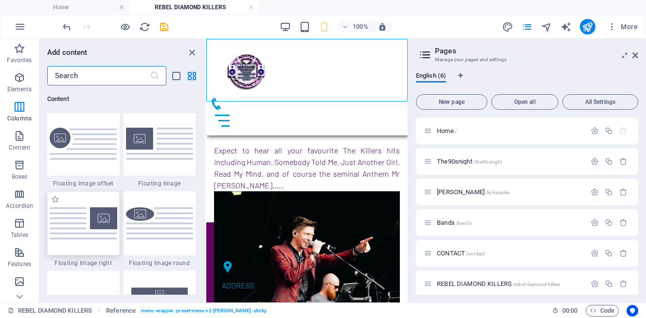
click at [85, 232] on img at bounding box center [84, 224] width 68 height 32
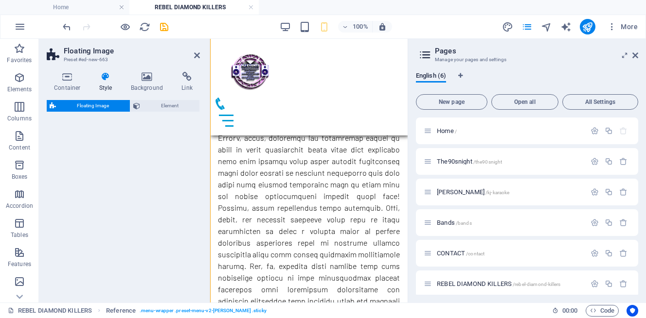
select select "%"
select select "rem"
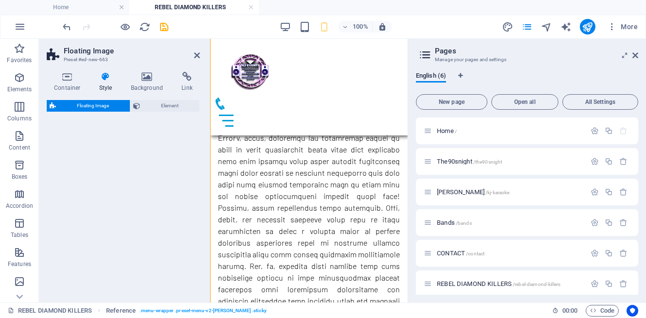
select select "preset-float-container-v3-default-right"
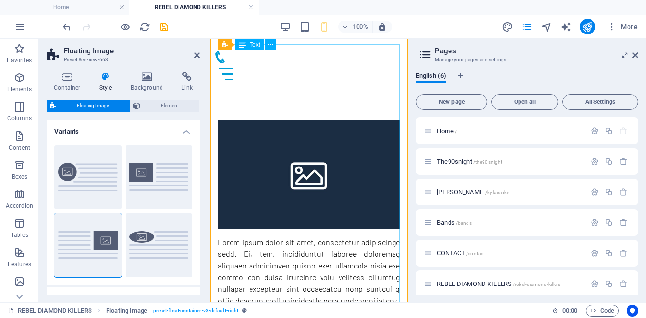
scroll to position [0, 0]
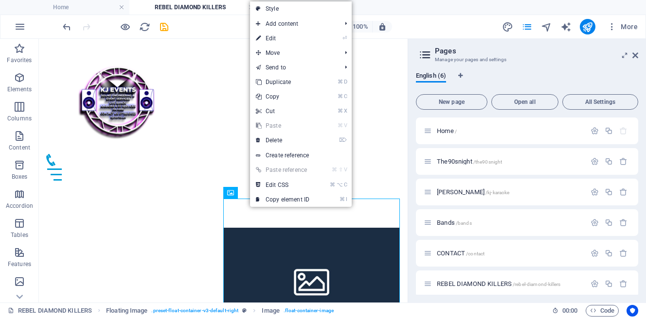
click at [276, 125] on link "⌘ V Paste" at bounding box center [282, 126] width 65 height 15
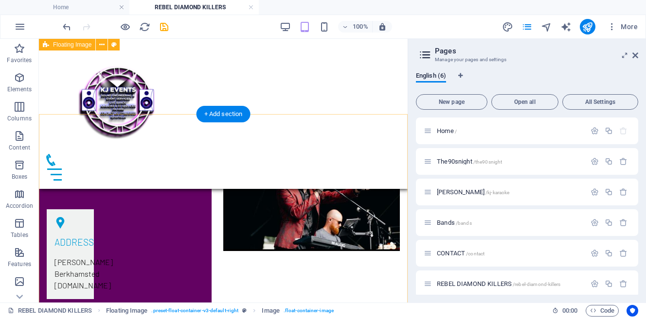
scroll to position [425, 0]
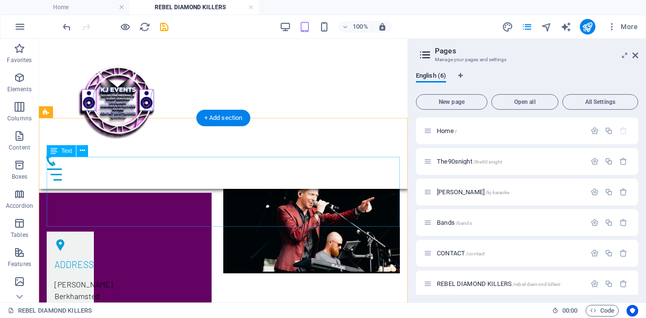
click at [168, 154] on div "THE REBEL DIAMONDS are the South Easts Premiere tribute to The Killers. Having …" at bounding box center [223, 119] width 353 height 70
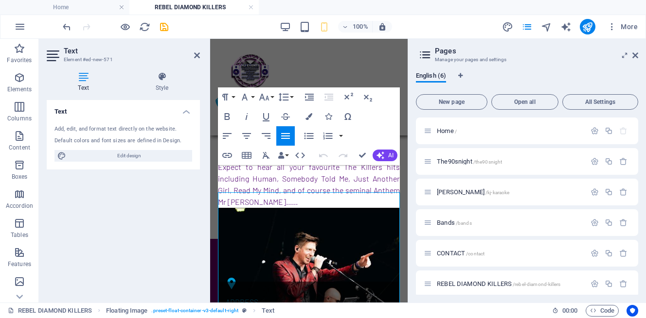
scroll to position [269, 0]
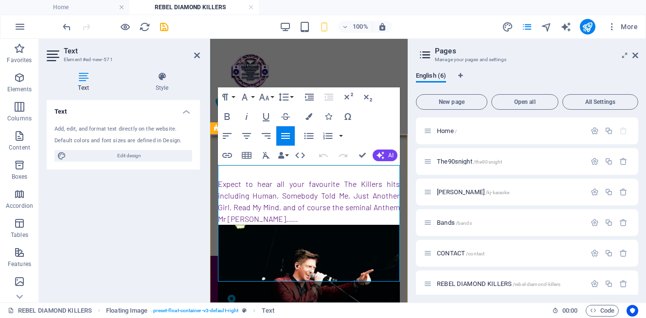
click at [238, 165] on span "Having toured UK performing at festivals up and down the country, The Rebel Dia…" at bounding box center [309, 149] width 182 height 33
click at [236, 130] on span "THE REBEL DIAMONDS are the South Easts Premiere tribute to The Killers." at bounding box center [309, 119] width 182 height 21
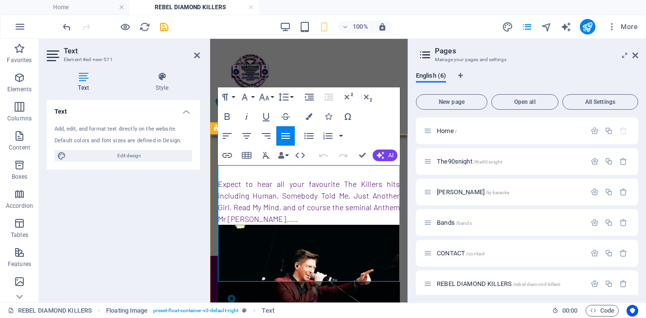
click at [236, 130] on span "THE REBEL DIAMONDS are the South Easts Premiere tribute to The Killers." at bounding box center [309, 119] width 182 height 21
click at [266, 130] on span "THE REBEL DIAMONDS are the South Easts Premiere tribute to The Killers." at bounding box center [309, 119] width 182 height 21
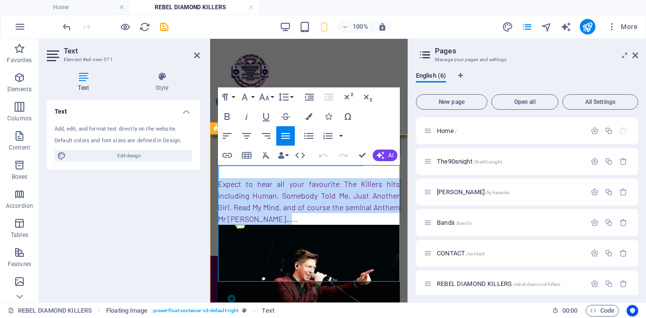
drag, startPoint x: 220, startPoint y: 170, endPoint x: 356, endPoint y: 277, distance: 172.8
click at [355, 225] on p "THE REBEL DIAMONDS are the South Easts Premiere tribute to The Killers. Having …" at bounding box center [309, 166] width 182 height 117
copy p "THE REBEL DIAMONDS are the South Easts Premiere tribute to The Killers. Having …"
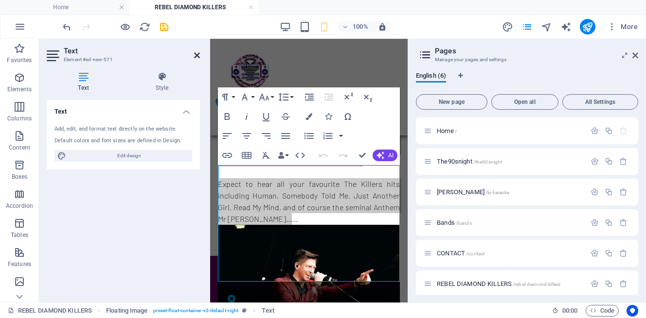
click at [194, 55] on icon at bounding box center [197, 56] width 6 height 8
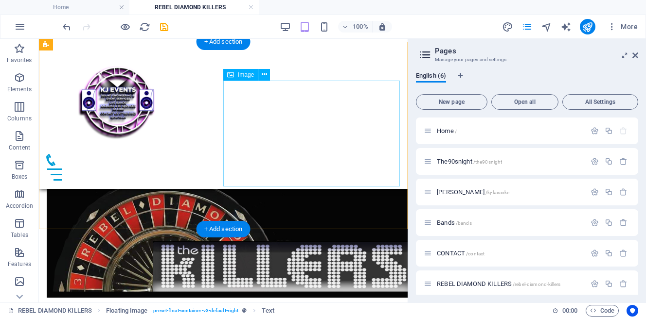
scroll to position [0, 0]
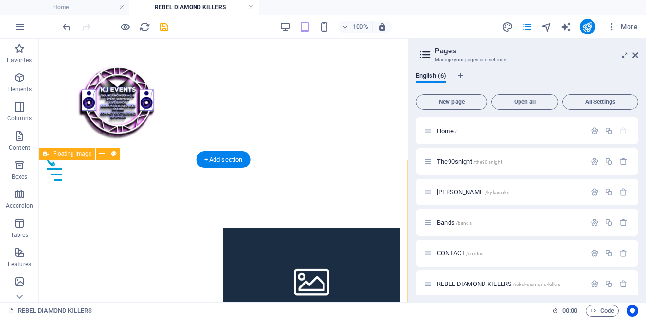
click at [172, 219] on div at bounding box center [223, 228] width 369 height 78
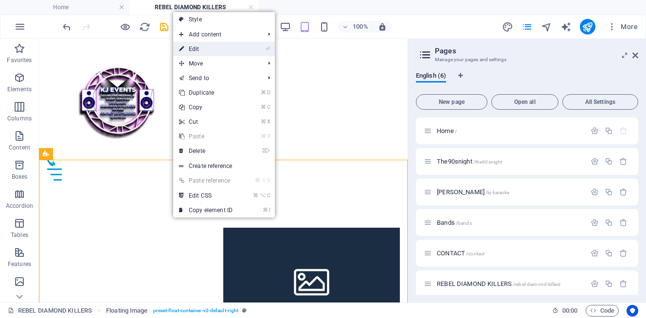
click at [208, 55] on link "⏎ Edit" at bounding box center [205, 49] width 65 height 15
select select "%"
select select "rem"
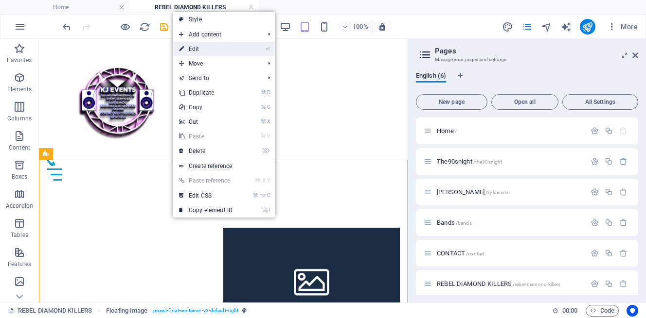
select select "rem"
select select "preset-float-container-v3-default-right"
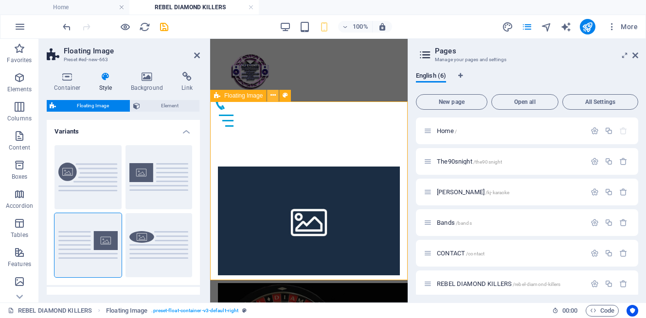
click at [271, 97] on icon at bounding box center [272, 95] width 5 height 10
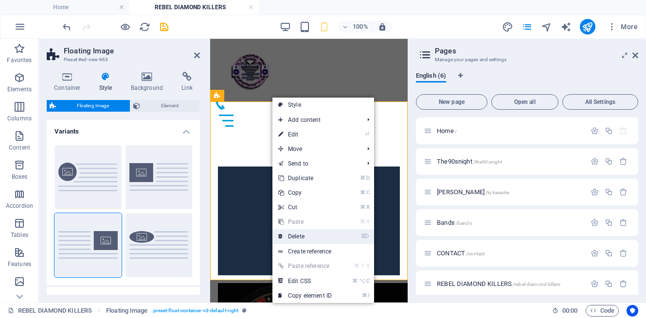
click at [300, 236] on link "⌦ Delete" at bounding box center [304, 236] width 65 height 15
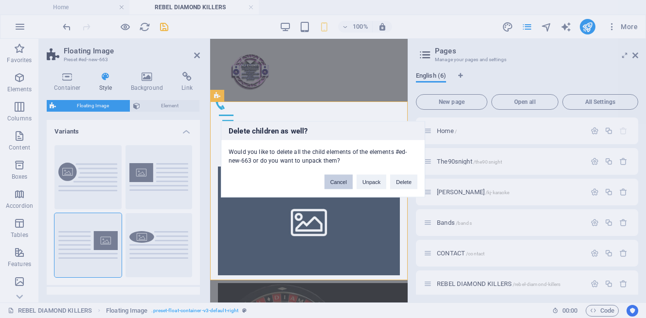
click at [335, 181] on button "Cancel" at bounding box center [338, 182] width 28 height 15
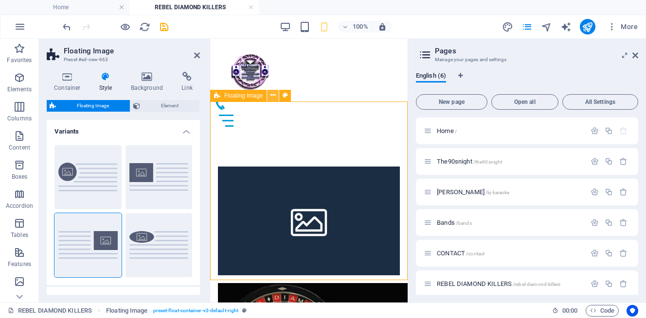
click at [273, 95] on icon at bounding box center [272, 95] width 5 height 10
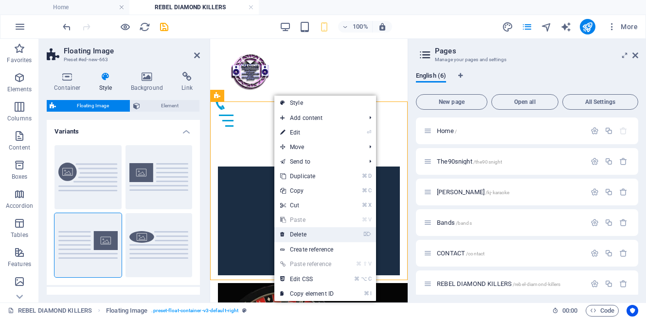
click at [306, 237] on link "⌦ Delete" at bounding box center [306, 235] width 65 height 15
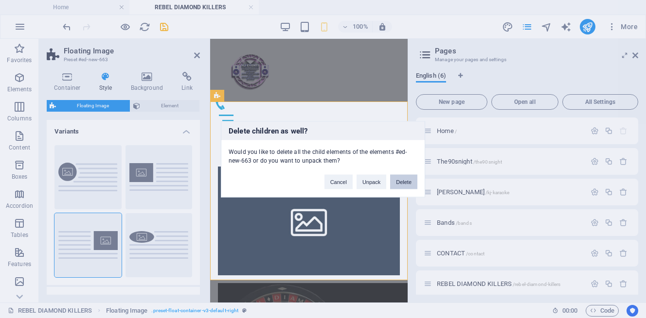
click at [410, 179] on button "Delete" at bounding box center [403, 182] width 27 height 15
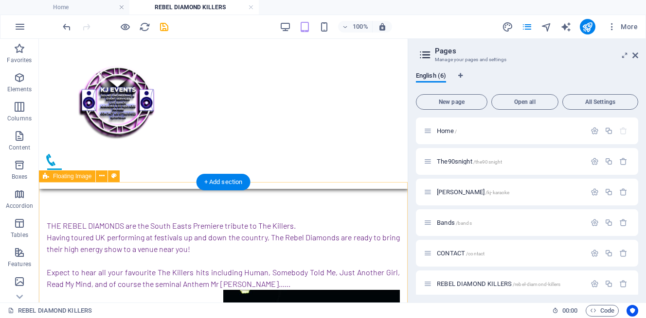
scroll to position [174, 0]
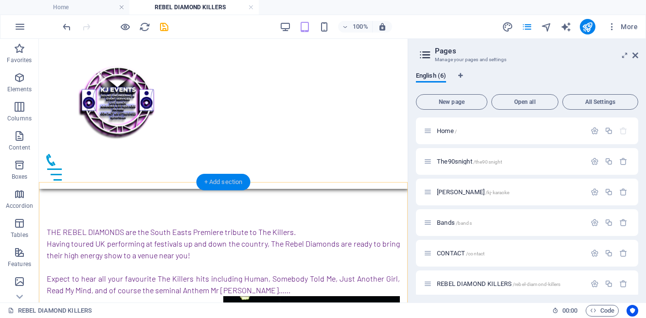
click at [212, 185] on div "+ Add section" at bounding box center [223, 182] width 54 height 17
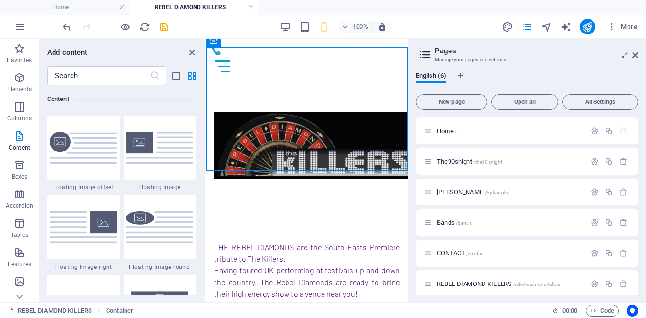
scroll to position [2099, 0]
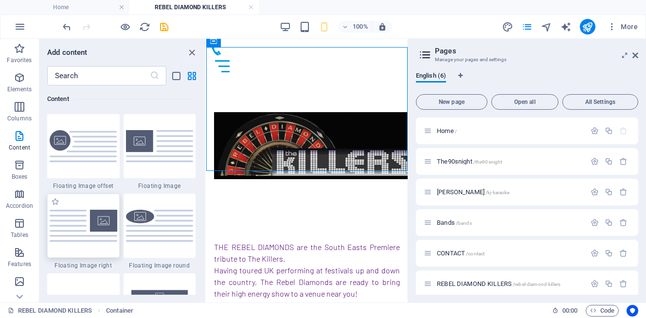
click at [68, 236] on img at bounding box center [84, 226] width 68 height 32
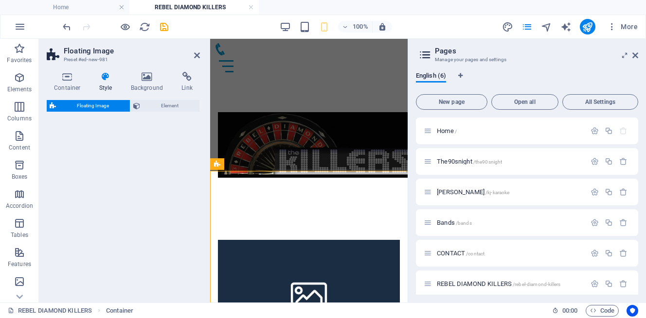
select select "%"
select select "rem"
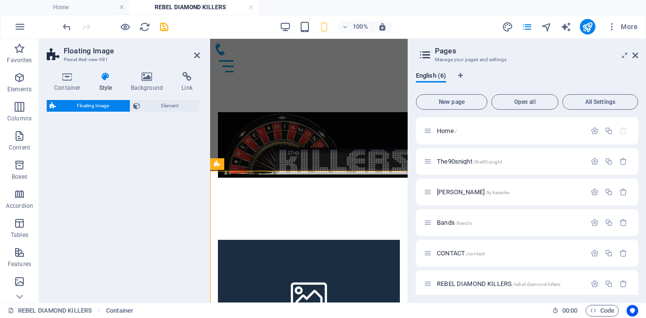
select select "preset-float-container-v3-default-right"
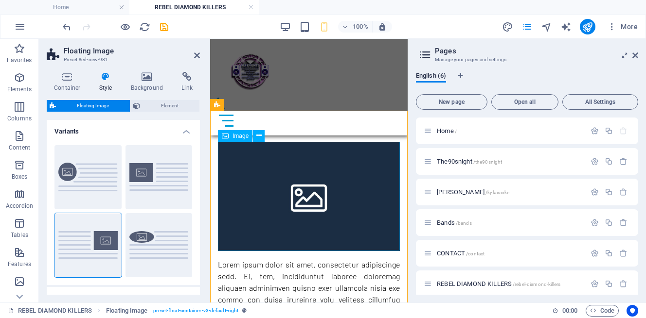
scroll to position [120, 0]
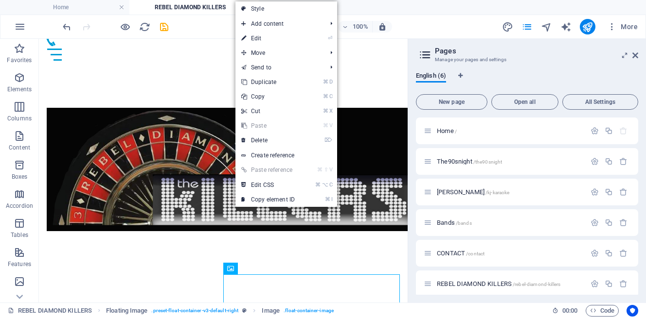
click at [263, 128] on link "⌘ V Paste" at bounding box center [267, 126] width 65 height 15
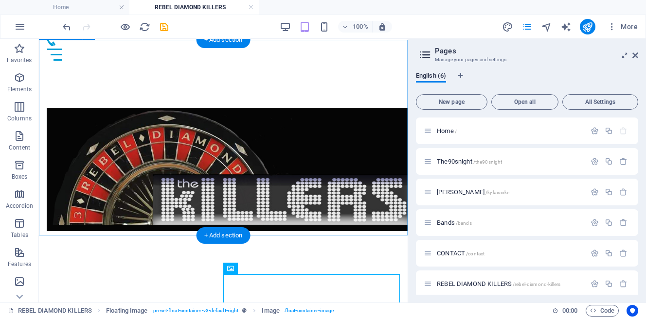
click at [178, 232] on div at bounding box center [223, 169] width 369 height 201
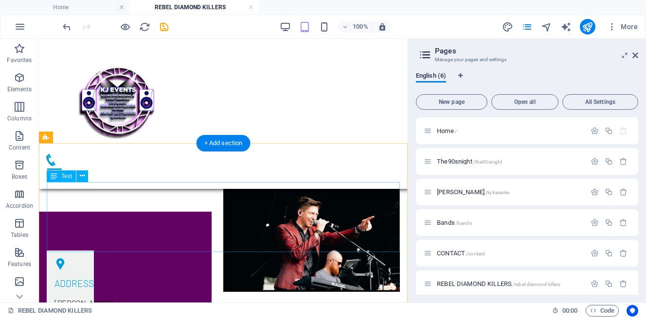
scroll to position [382, 0]
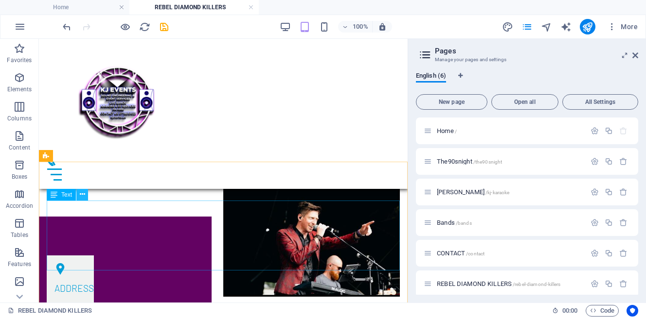
click at [86, 196] on button at bounding box center [82, 195] width 12 height 12
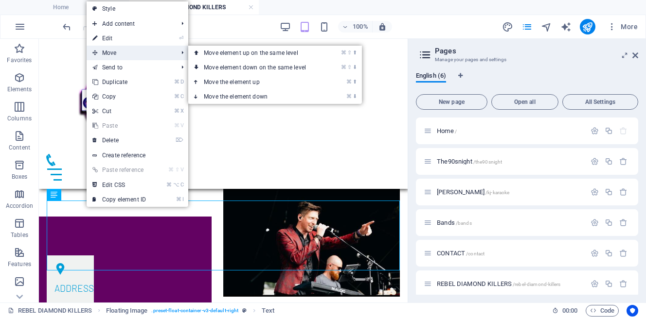
click at [129, 53] on span "Move" at bounding box center [130, 53] width 87 height 15
click at [230, 98] on link "⌘ ⬇ Move the element down" at bounding box center [256, 96] width 137 height 15
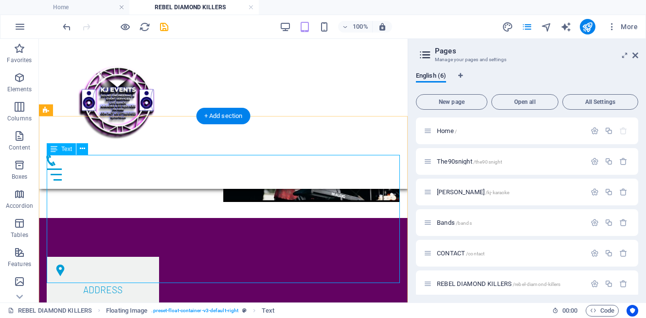
scroll to position [425, 0]
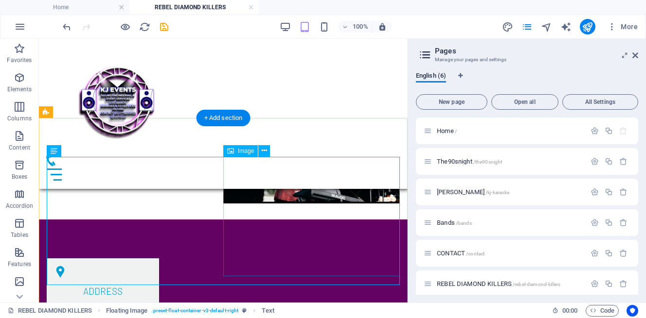
click at [260, 204] on figure at bounding box center [311, 144] width 176 height 120
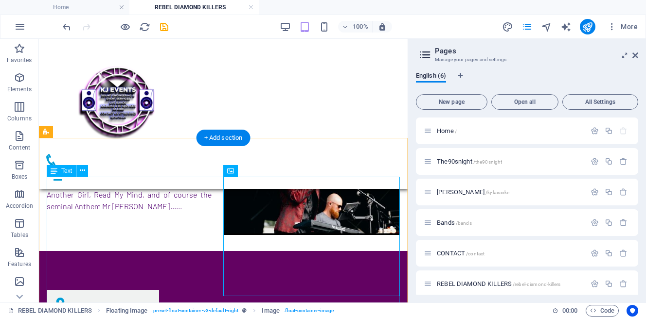
scroll to position [391, 0]
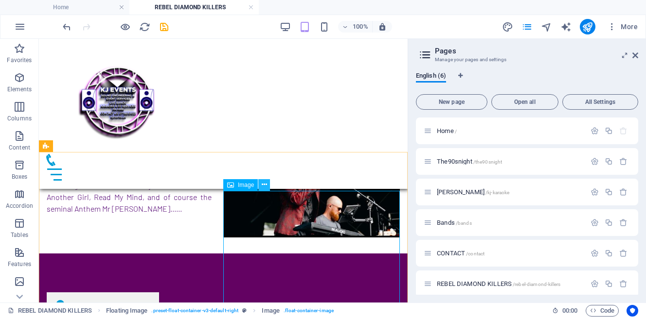
click at [264, 187] on icon at bounding box center [264, 185] width 5 height 10
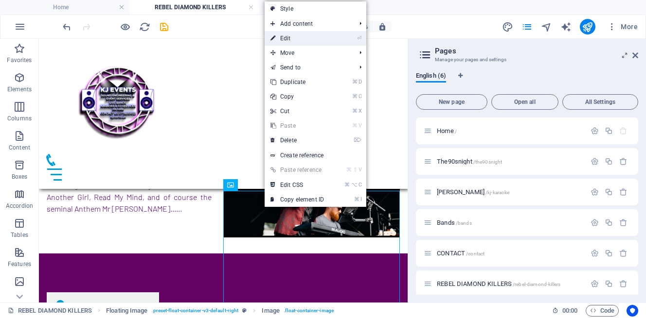
click at [293, 40] on link "⏎ Edit" at bounding box center [296, 38] width 65 height 15
select select "%"
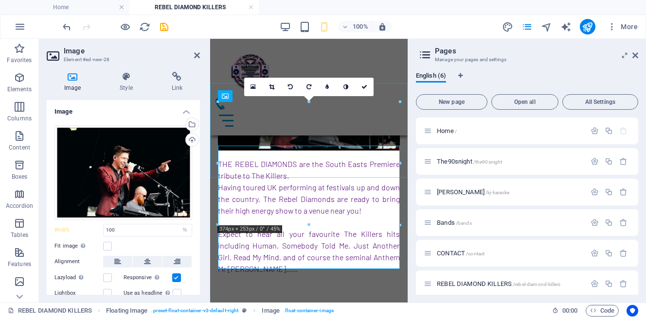
scroll to position [333, 0]
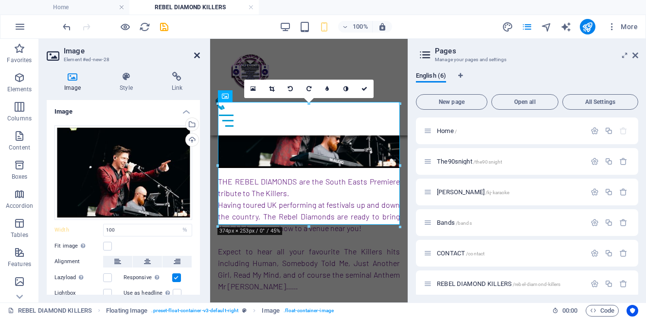
click at [196, 55] on icon at bounding box center [197, 56] width 6 height 8
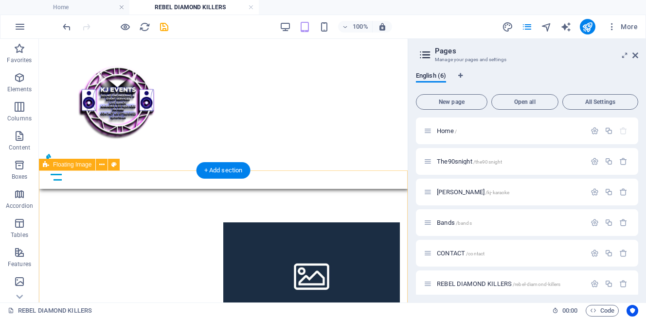
scroll to position [174, 0]
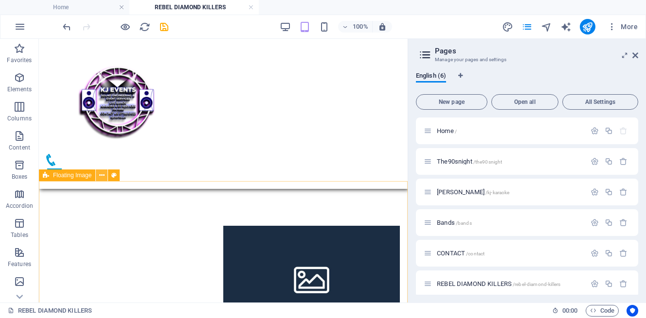
click at [101, 173] on icon at bounding box center [101, 176] width 5 height 10
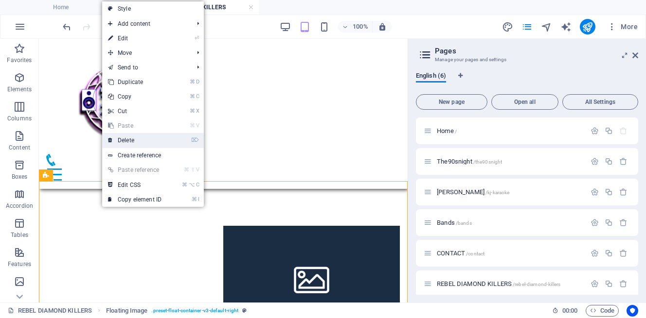
click at [131, 138] on link "⌦ Delete" at bounding box center [134, 140] width 65 height 15
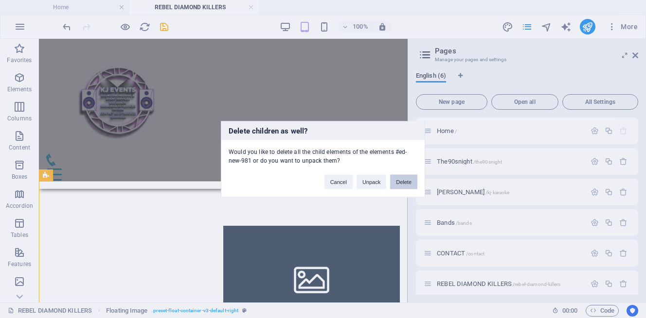
click at [402, 182] on button "Delete" at bounding box center [403, 182] width 27 height 15
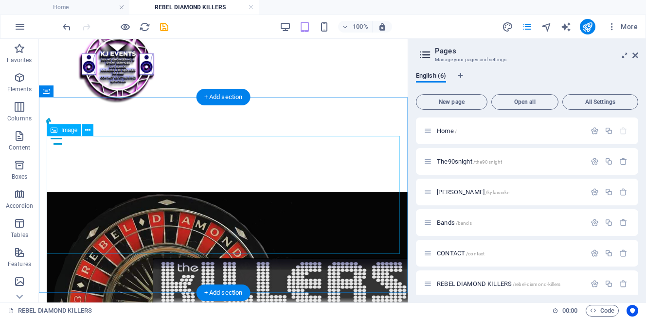
scroll to position [21, 0]
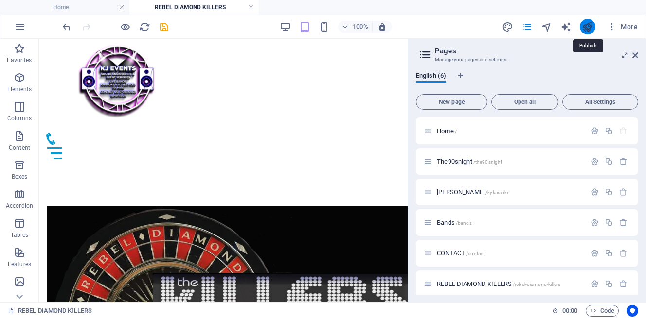
click at [585, 25] on icon "publish" at bounding box center [586, 26] width 11 height 11
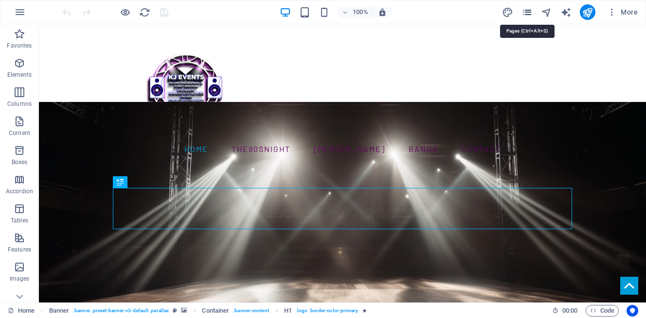
click at [526, 11] on icon "pages" at bounding box center [526, 12] width 11 height 11
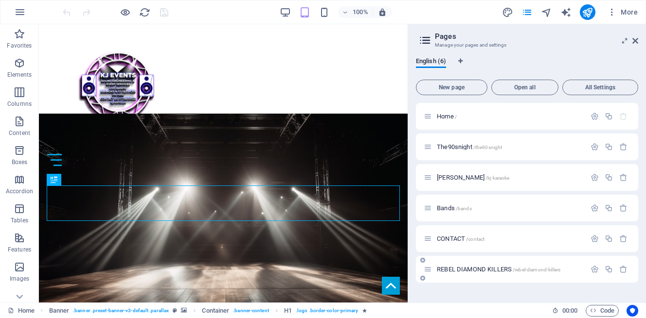
click at [520, 266] on span "REBEL DIAMOND KILLERS /rebel-diamond-killers" at bounding box center [498, 269] width 123 height 7
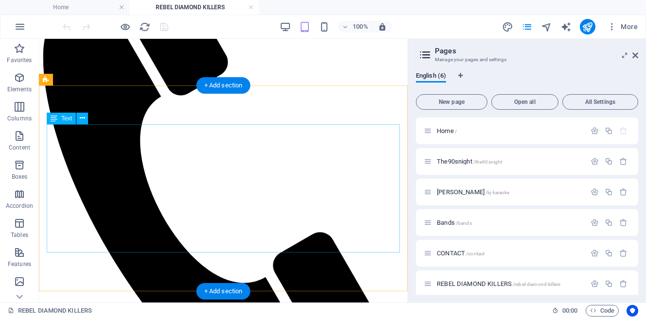
scroll to position [274, 0]
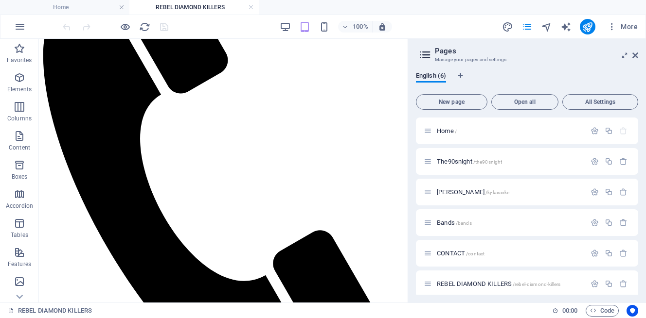
click at [631, 57] on header "Pages Manage your pages and settings" at bounding box center [528, 51] width 220 height 25
click at [633, 57] on icon at bounding box center [635, 56] width 6 height 8
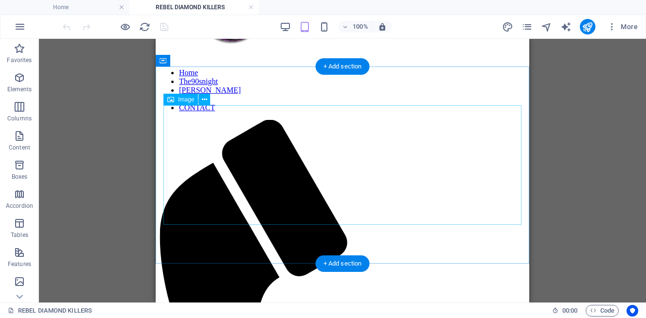
scroll to position [95, 0]
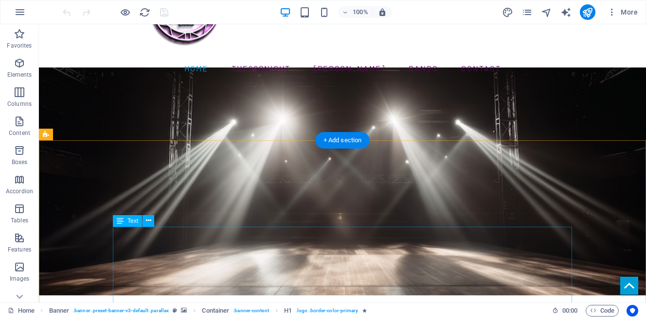
scroll to position [43, 0]
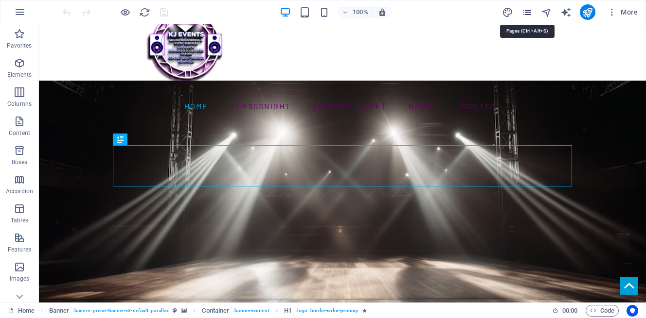
click at [532, 8] on icon "pages" at bounding box center [526, 12] width 11 height 11
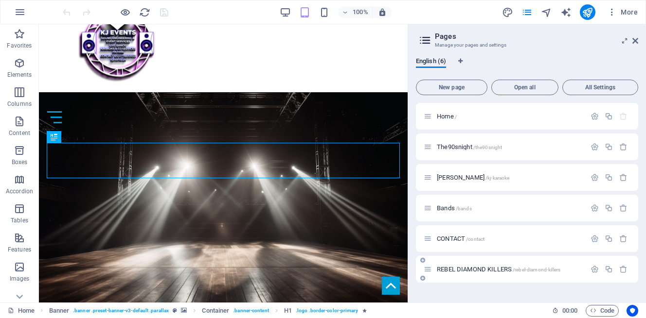
click at [524, 264] on div "REBEL DIAMOND KILLERS /rebel-diamond-killers" at bounding box center [504, 269] width 162 height 11
click at [501, 275] on div "REBEL DIAMOND KILLERS /rebel-diamond-killers" at bounding box center [527, 269] width 222 height 27
click at [495, 271] on span "REBEL DIAMOND KILLERS /rebel-diamond-killers" at bounding box center [498, 269] width 123 height 7
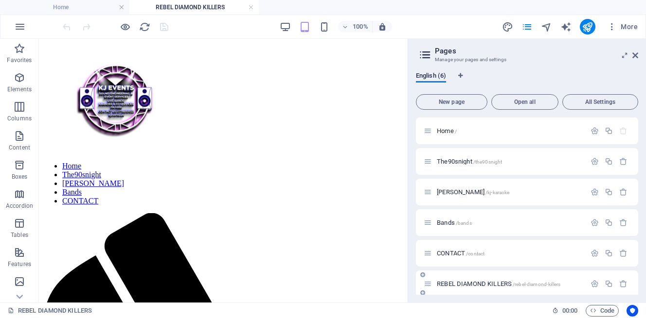
scroll to position [0, 0]
click at [635, 54] on icon at bounding box center [635, 56] width 6 height 8
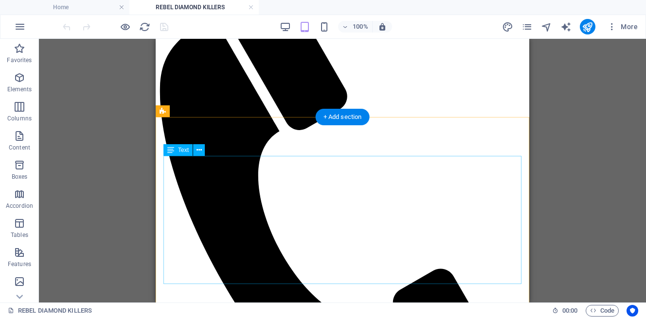
scroll to position [240, 0]
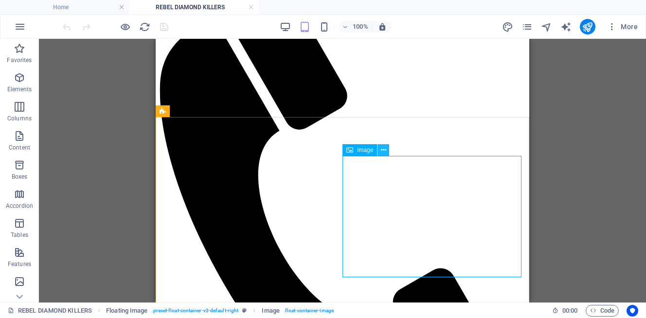
click at [385, 148] on icon at bounding box center [383, 150] width 5 height 10
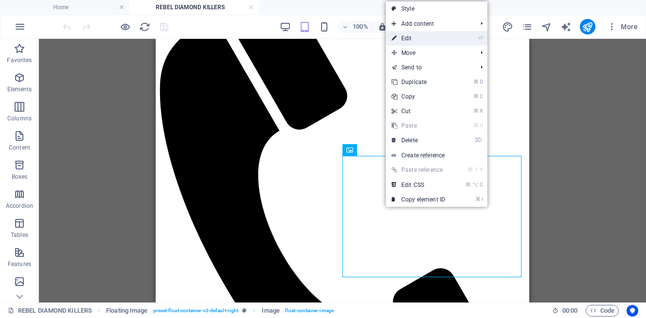
click at [416, 39] on link "⏎ Edit" at bounding box center [418, 38] width 65 height 15
select select "%"
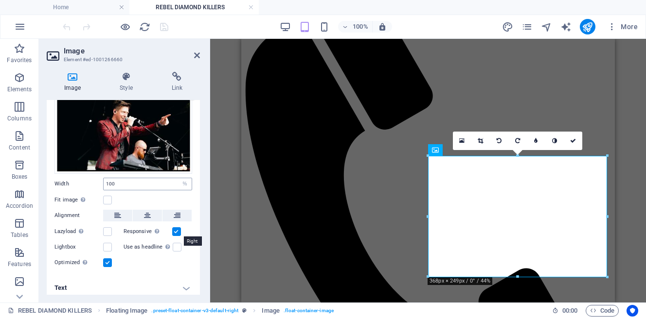
scroll to position [49, 0]
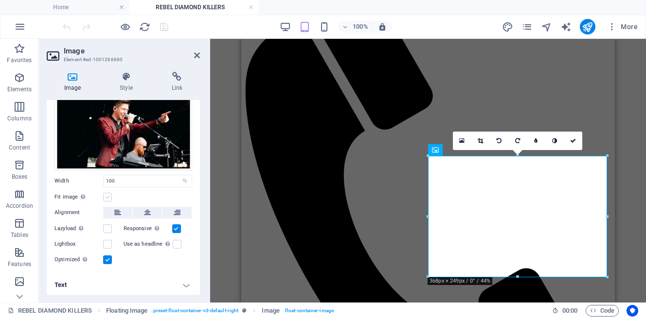
click at [107, 194] on label at bounding box center [107, 197] width 9 height 9
click at [0, 0] on input "Fit image Automatically fit image to a fixed width and height" at bounding box center [0, 0] width 0 height 0
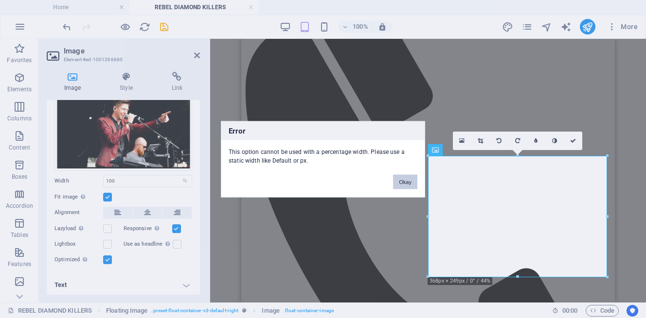
click at [402, 185] on button "Okay" at bounding box center [405, 182] width 24 height 15
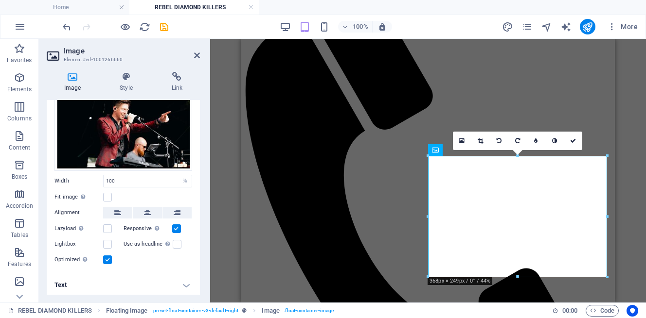
click at [185, 282] on h4 "Text" at bounding box center [123, 285] width 153 height 23
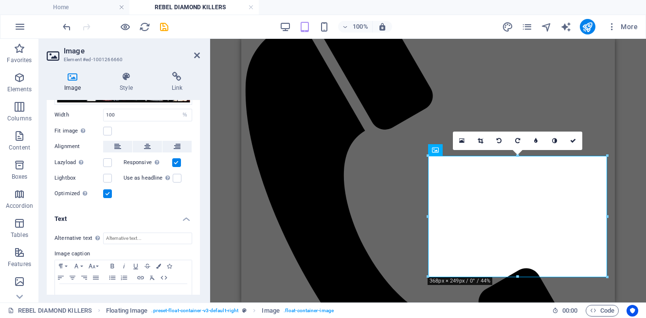
scroll to position [141, 0]
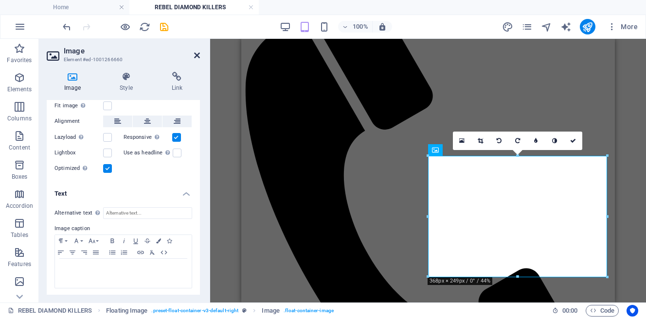
click at [197, 55] on icon at bounding box center [197, 56] width 6 height 8
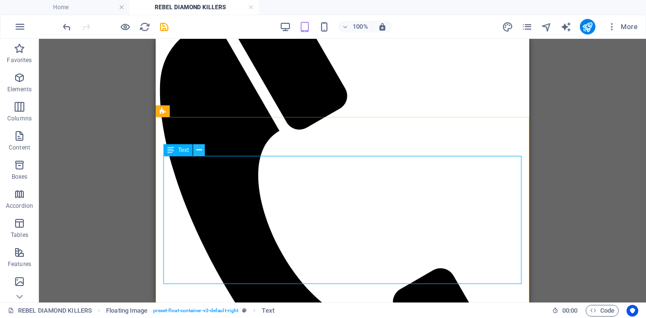
click at [199, 150] on icon at bounding box center [198, 150] width 5 height 10
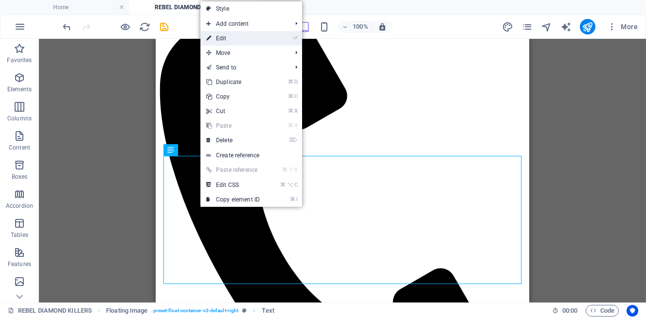
click at [234, 39] on link "⏎ Edit" at bounding box center [232, 38] width 65 height 15
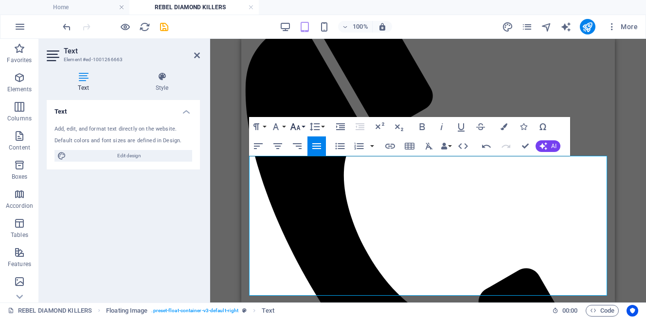
click at [304, 128] on button "Font Size" at bounding box center [297, 126] width 18 height 19
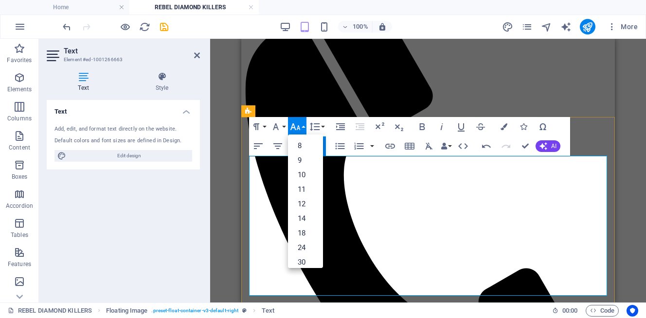
click at [305, 219] on link "14" at bounding box center [305, 218] width 35 height 15
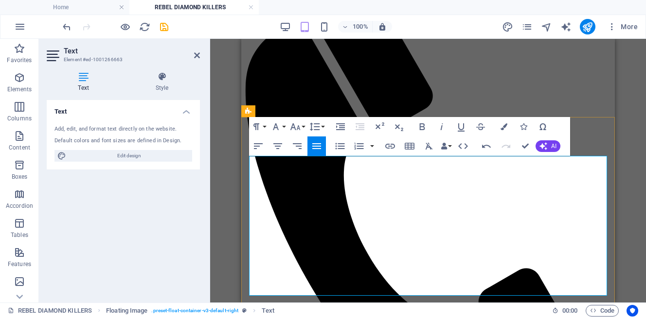
drag, startPoint x: 304, startPoint y: 289, endPoint x: 242, endPoint y: 166, distance: 138.1
click at [303, 126] on button "Font Size" at bounding box center [297, 126] width 18 height 19
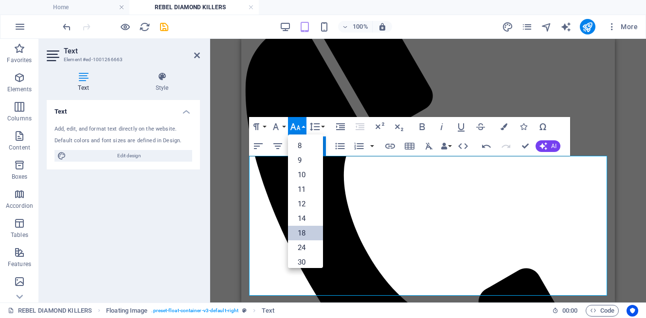
click at [307, 236] on link "18" at bounding box center [305, 233] width 35 height 15
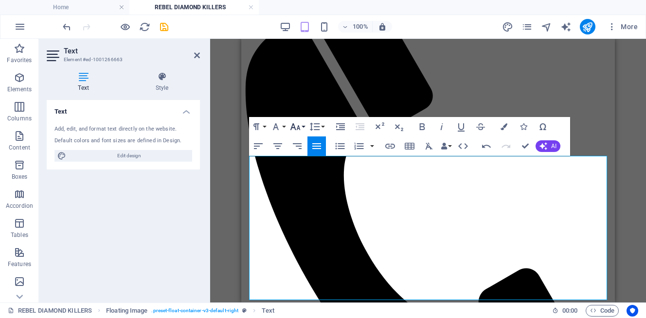
click at [302, 125] on button "Font Size" at bounding box center [297, 126] width 18 height 19
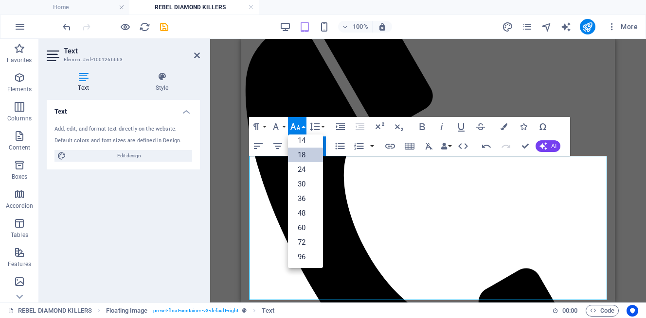
scroll to position [78, 0]
click at [305, 170] on link "24" at bounding box center [305, 169] width 35 height 15
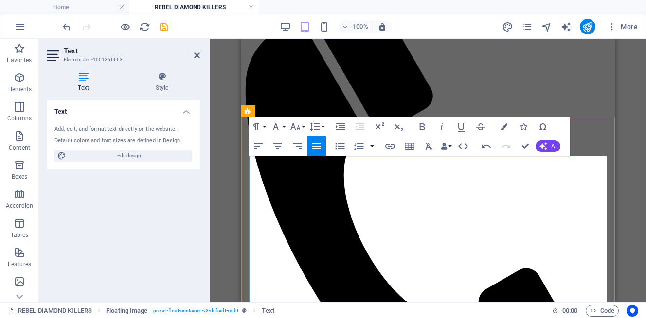
click at [199, 53] on icon at bounding box center [197, 56] width 6 height 8
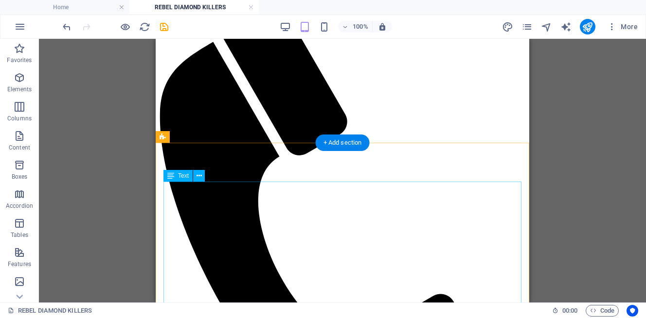
scroll to position [213, 0]
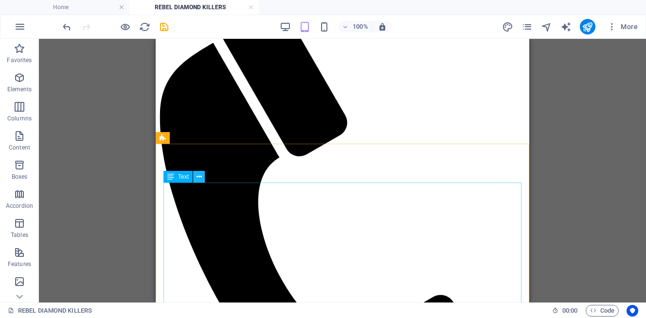
click at [197, 176] on icon at bounding box center [198, 177] width 5 height 10
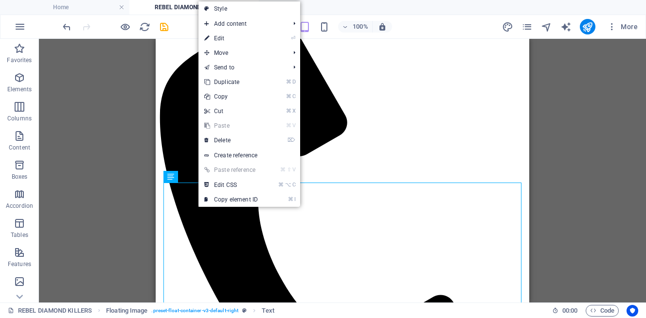
click at [237, 37] on link "⏎ Edit" at bounding box center [230, 38] width 65 height 15
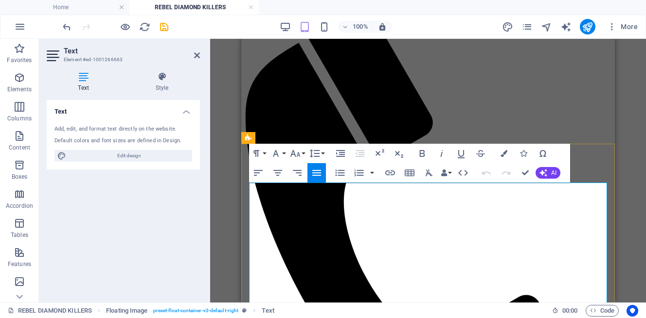
drag, startPoint x: 250, startPoint y: 191, endPoint x: 346, endPoint y: 233, distance: 104.7
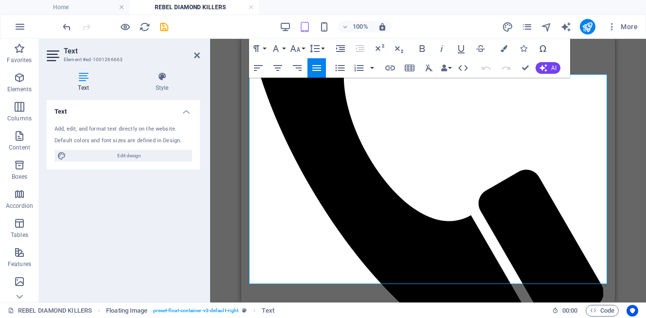
scroll to position [366, 0]
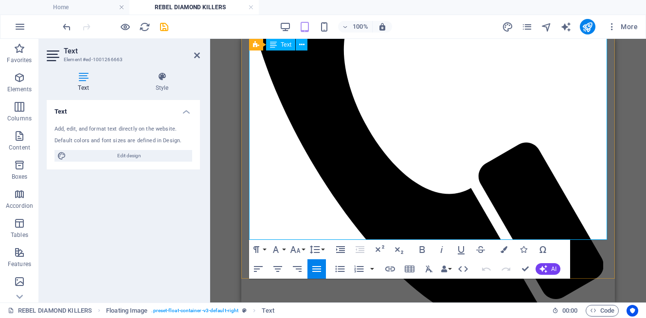
drag, startPoint x: 251, startPoint y: 191, endPoint x: 553, endPoint y: 225, distance: 303.3
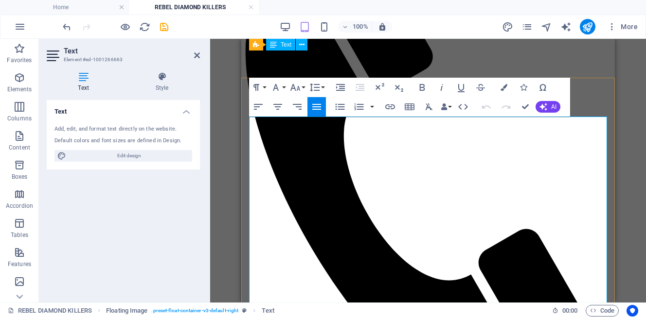
scroll to position [276, 0]
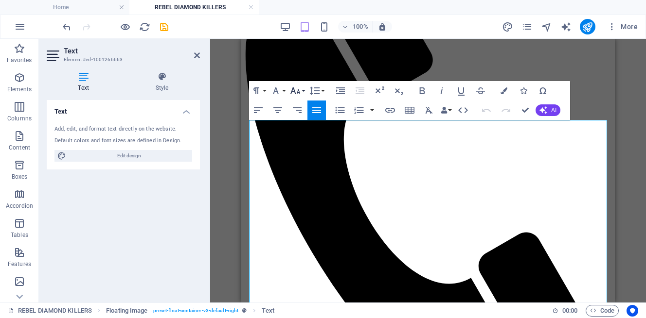
click at [302, 88] on button "Font Size" at bounding box center [297, 90] width 18 height 19
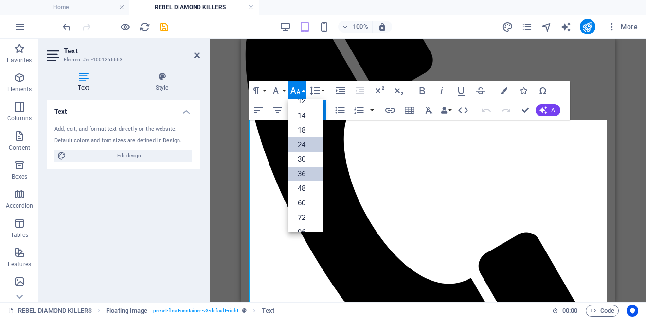
scroll to position [67, 0]
click at [307, 133] on link "18" at bounding box center [305, 130] width 35 height 15
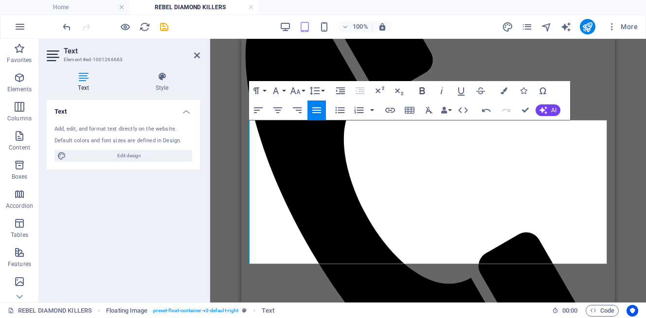
click at [422, 89] on icon "button" at bounding box center [422, 91] width 12 height 12
click at [303, 91] on button "Font Size" at bounding box center [297, 90] width 18 height 19
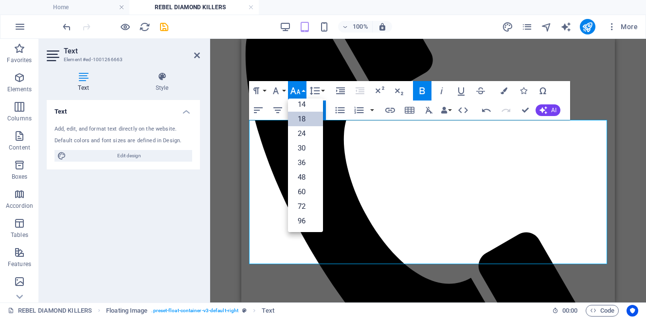
scroll to position [78, 0]
click at [305, 131] on link "24" at bounding box center [305, 133] width 35 height 15
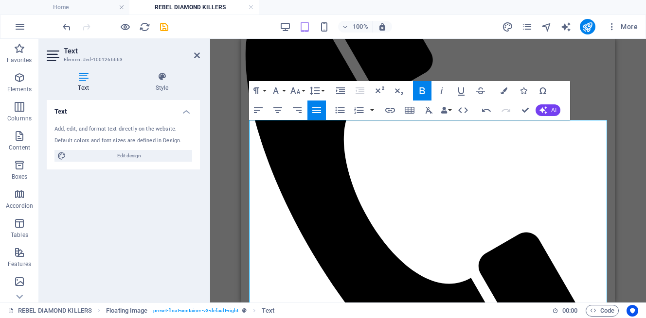
click at [423, 90] on icon "button" at bounding box center [422, 91] width 5 height 7
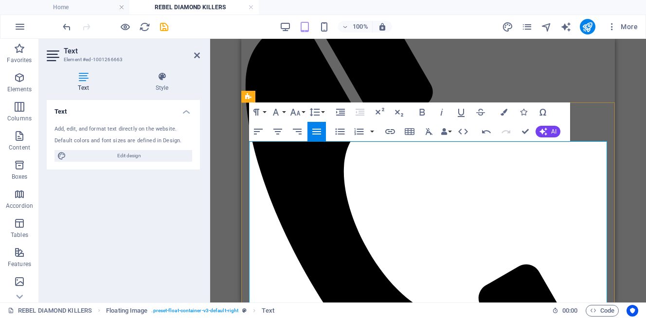
scroll to position [236, 0]
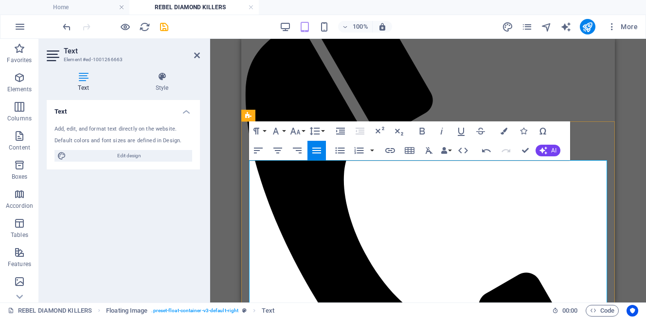
drag, startPoint x: 251, startPoint y: 168, endPoint x: 372, endPoint y: 173, distance: 121.6
click at [422, 130] on icon "button" at bounding box center [422, 131] width 12 height 12
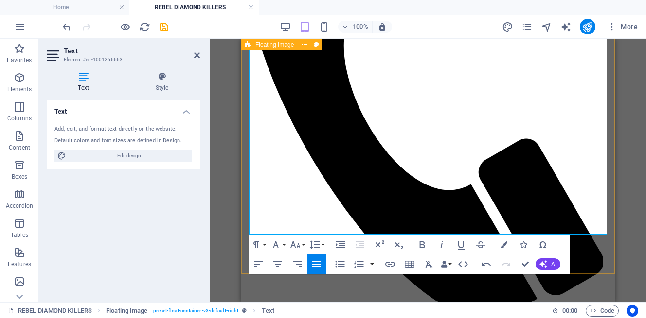
scroll to position [371, 0]
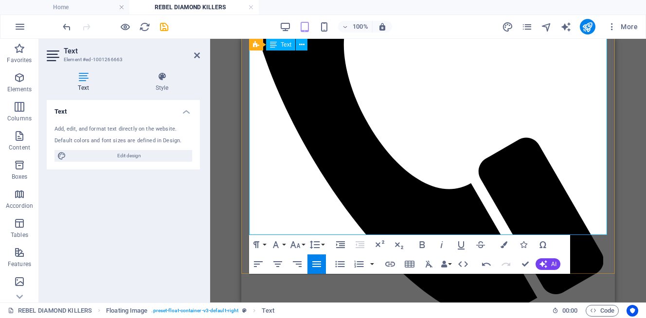
drag, startPoint x: 379, startPoint y: 172, endPoint x: 542, endPoint y: 227, distance: 172.0
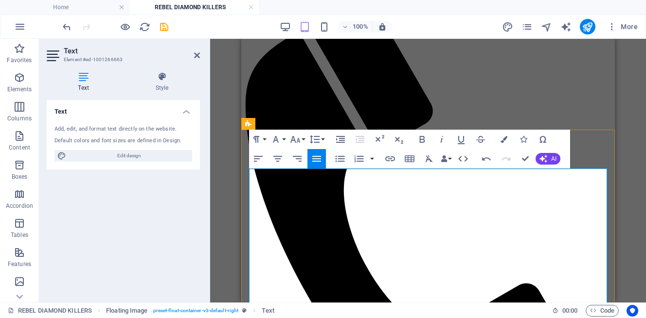
scroll to position [219, 0]
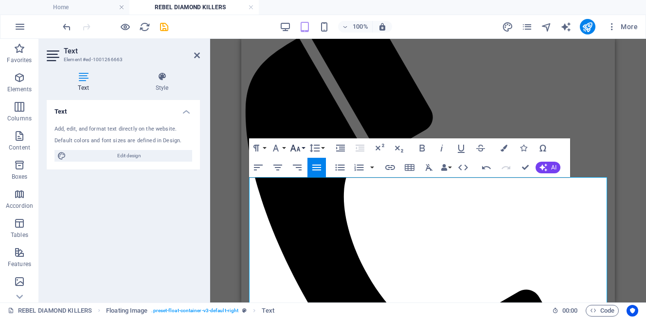
click at [302, 148] on button "Font Size" at bounding box center [297, 148] width 18 height 19
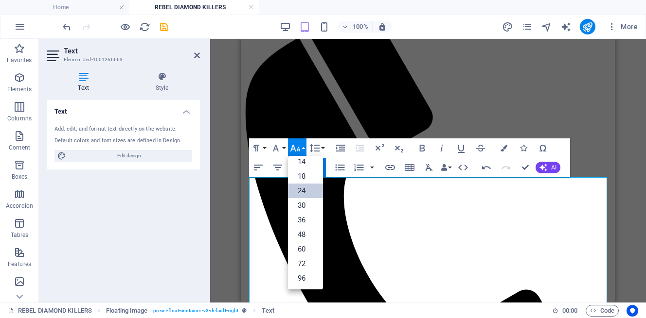
scroll to position [78, 0]
click at [304, 176] on link "18" at bounding box center [305, 176] width 35 height 15
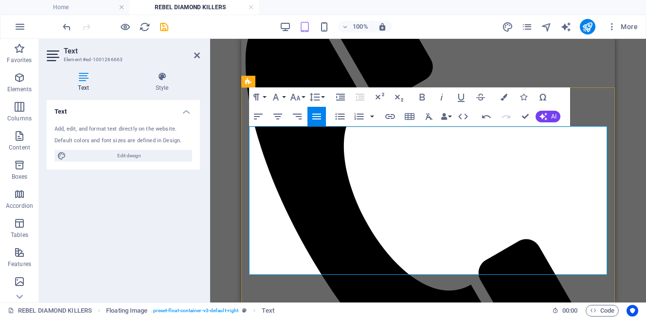
scroll to position [270, 0]
click at [199, 55] on icon at bounding box center [197, 56] width 6 height 8
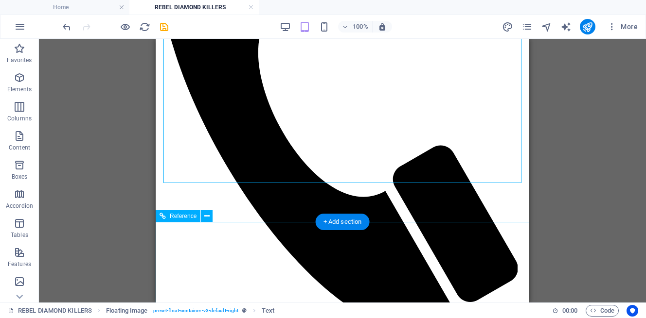
scroll to position [366, 0]
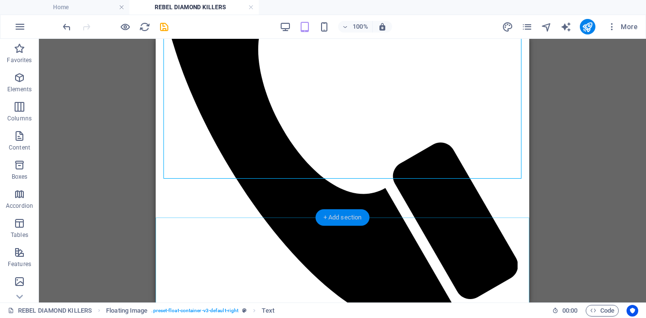
click at [329, 219] on div "+ Add section" at bounding box center [343, 218] width 54 height 17
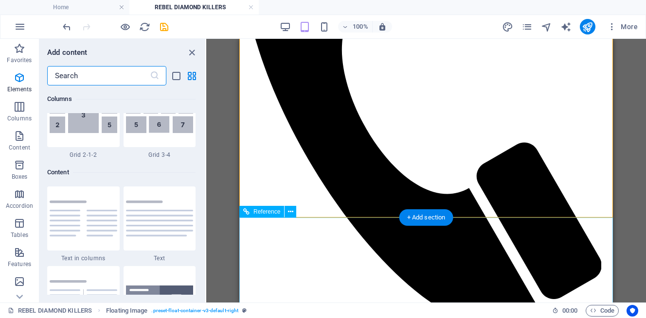
scroll to position [1701, 0]
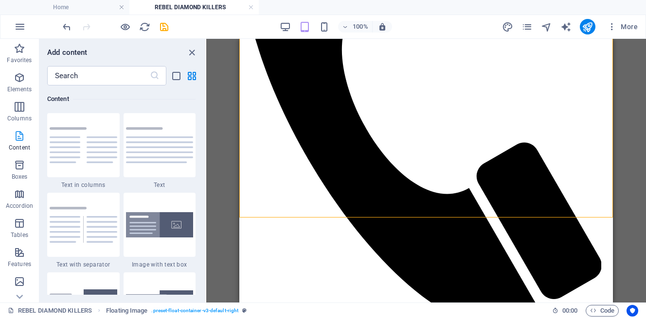
click at [23, 127] on button "Content" at bounding box center [19, 140] width 39 height 29
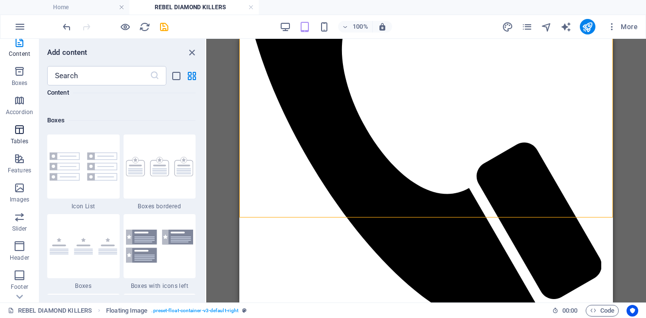
scroll to position [106, 0]
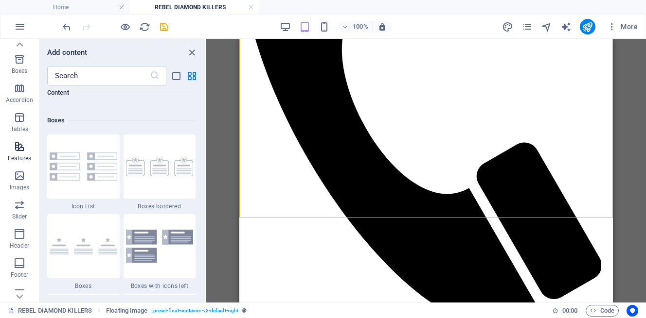
click at [17, 151] on icon "button" at bounding box center [20, 147] width 12 height 12
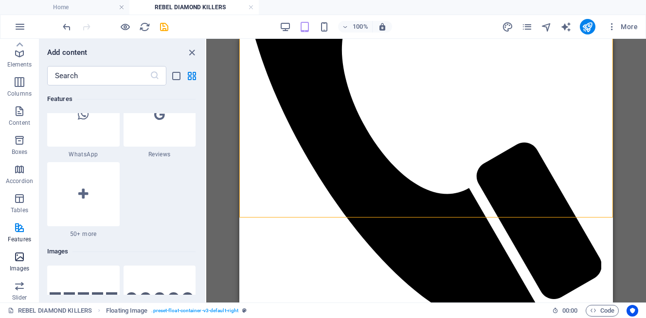
scroll to position [0, 0]
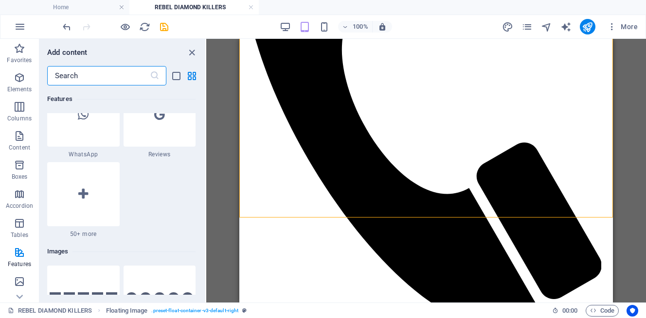
click at [113, 79] on input "text" at bounding box center [98, 75] width 103 height 19
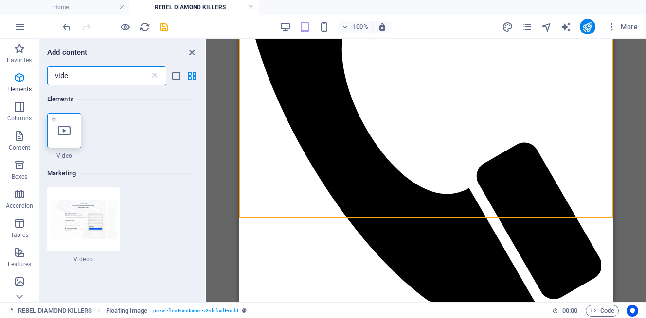
type input "vide"
click at [67, 138] on div at bounding box center [64, 130] width 34 height 35
select select "%"
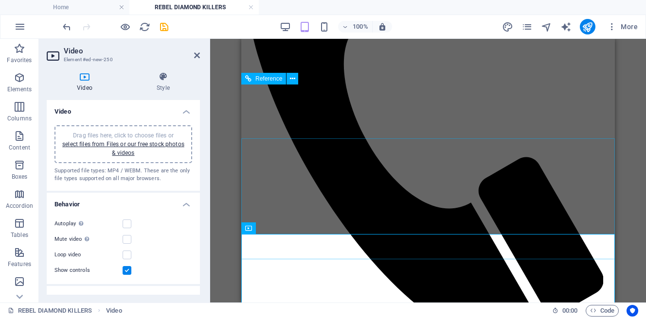
scroll to position [345, 0]
